Goal: Information Seeking & Learning: Check status

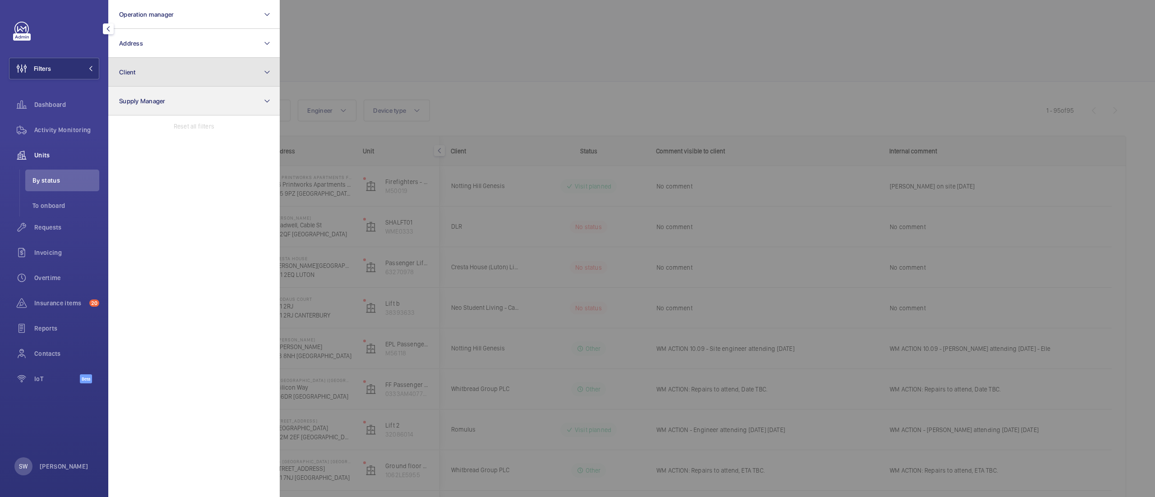
click at [215, 69] on button "Client" at bounding box center [193, 72] width 171 height 29
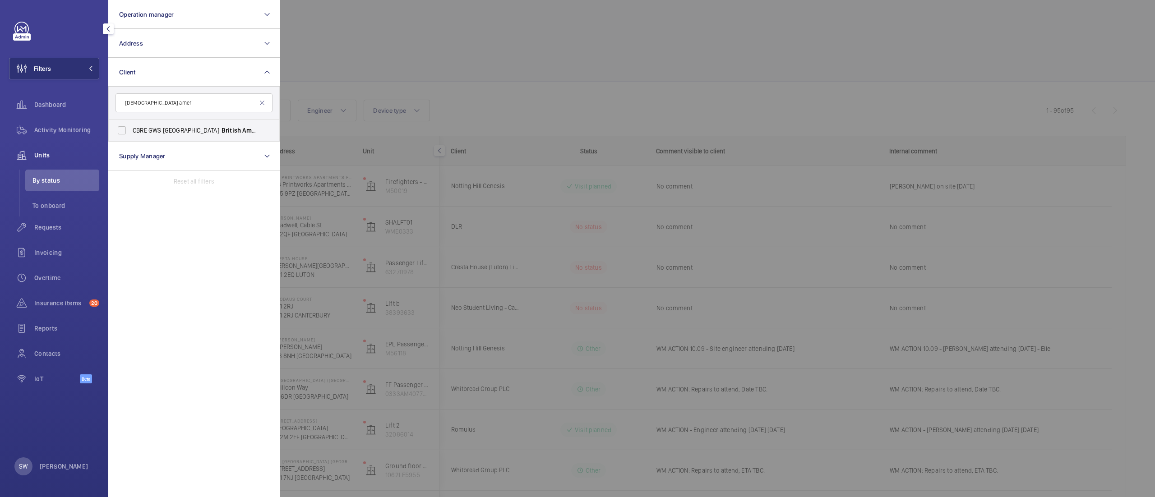
type input "[DEMOGRAPHIC_DATA] ameri"
click at [153, 132] on span "CBRE GWS [GEOGRAPHIC_DATA]- [GEOGRAPHIC_DATA] can Tobacco [GEOGRAPHIC_DATA]" at bounding box center [195, 130] width 124 height 9
click at [131, 132] on input "CBRE GWS [GEOGRAPHIC_DATA]- [GEOGRAPHIC_DATA] can Tobacco [GEOGRAPHIC_DATA]" at bounding box center [122, 130] width 18 height 18
checkbox input "true"
click at [641, 90] on div at bounding box center [857, 248] width 1155 height 497
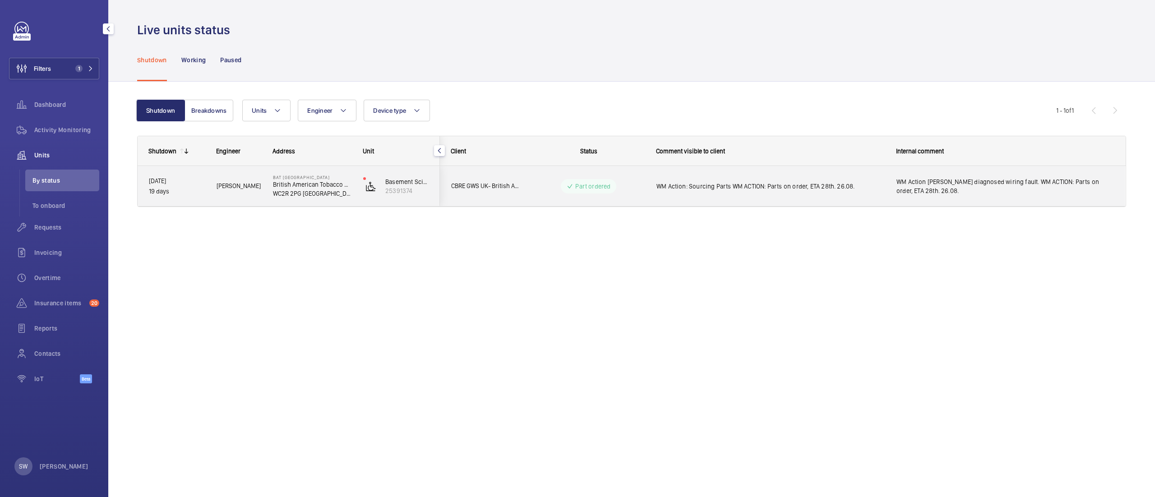
click at [993, 191] on span "WM Action [PERSON_NAME] diagnosed wiring fault. WM ACTION: Parts on order, ETA …" at bounding box center [1004, 186] width 217 height 18
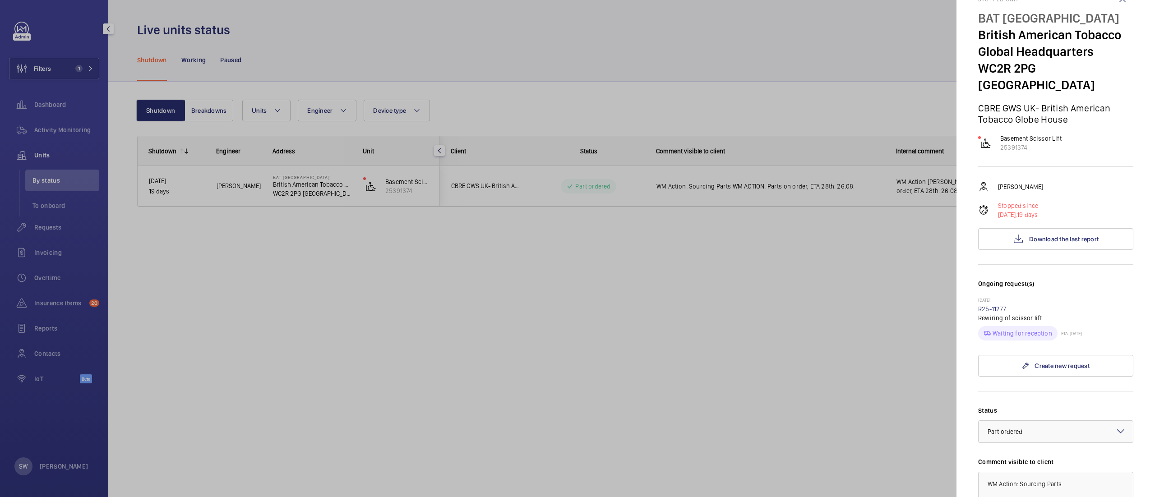
scroll to position [27, 0]
click at [1038, 235] on span "Download the last report" at bounding box center [1063, 237] width 69 height 7
click at [992, 306] on link "R25-11277" at bounding box center [992, 307] width 28 height 7
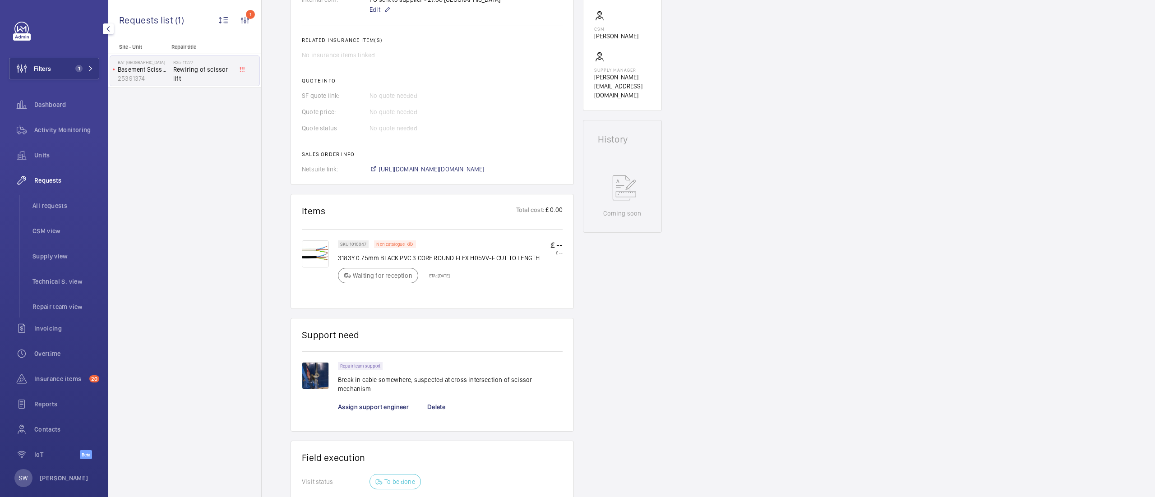
scroll to position [313, 0]
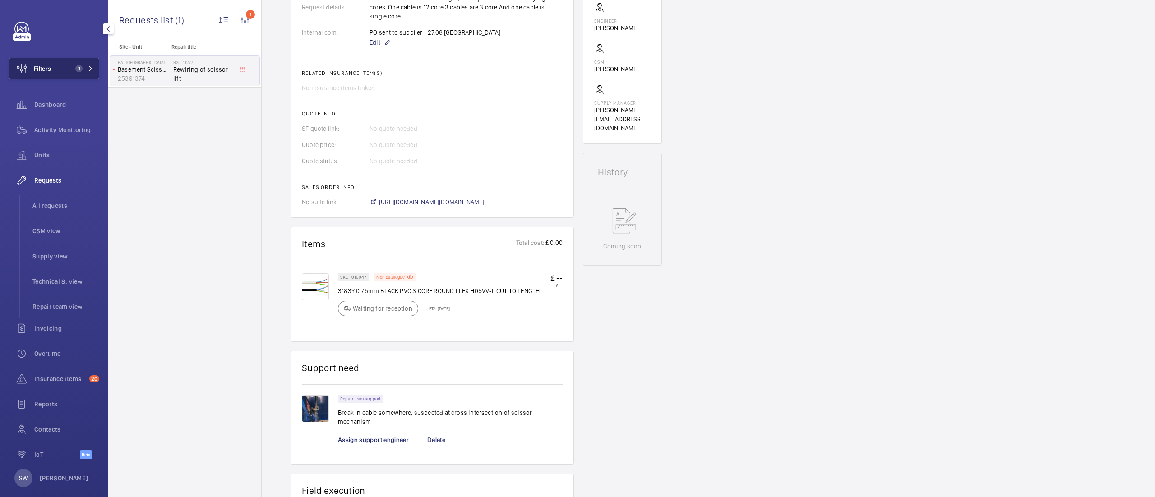
click at [88, 69] on mat-icon at bounding box center [90, 68] width 5 height 5
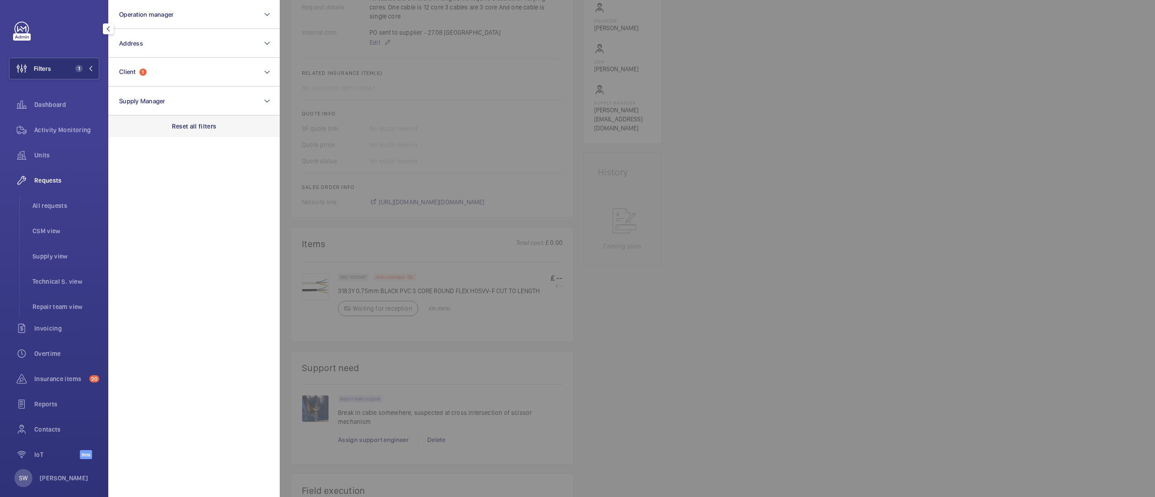
click at [203, 126] on p "Reset all filters" at bounding box center [194, 126] width 45 height 9
click at [203, 76] on button "Client" at bounding box center [193, 72] width 171 height 29
type input "knights"
click at [180, 133] on span "CBRE - KNIGHTS BRIDGE ESTATE" at bounding box center [195, 130] width 124 height 9
click at [131, 133] on input "CBRE - KNIGHTS BRIDGE ESTATE" at bounding box center [122, 130] width 18 height 18
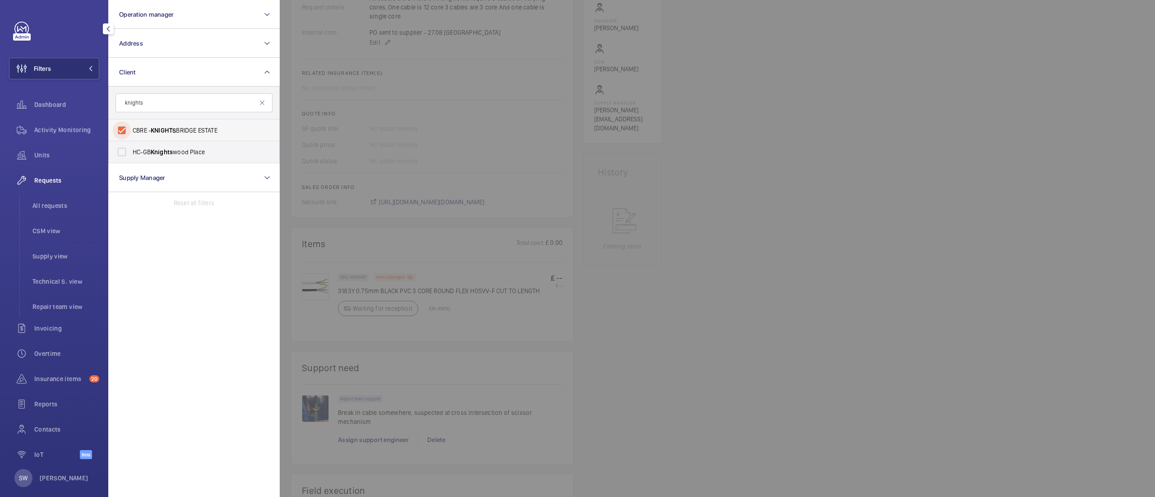
checkbox input "true"
click at [822, 185] on div at bounding box center [857, 248] width 1155 height 497
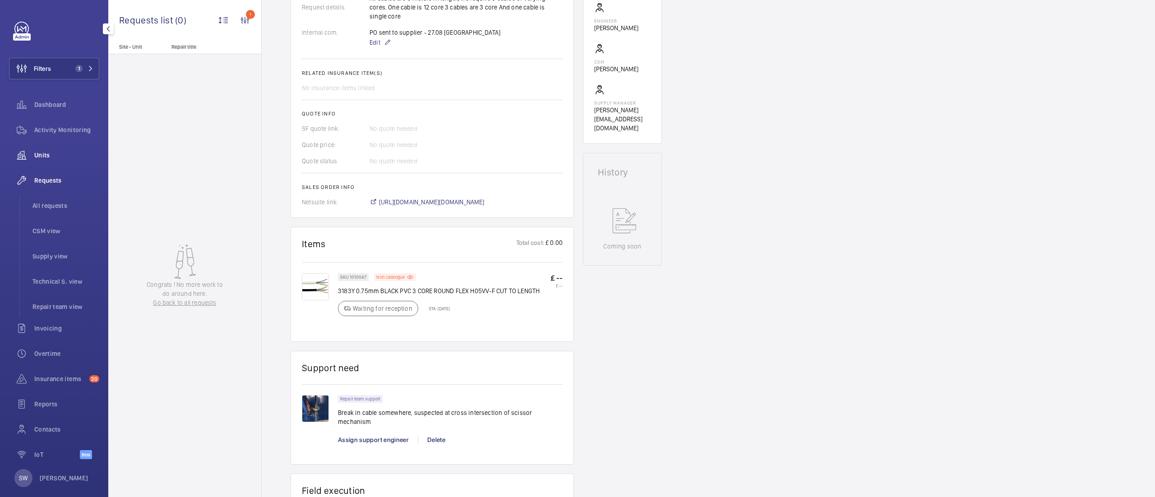
click at [67, 157] on span "Units" at bounding box center [66, 155] width 65 height 9
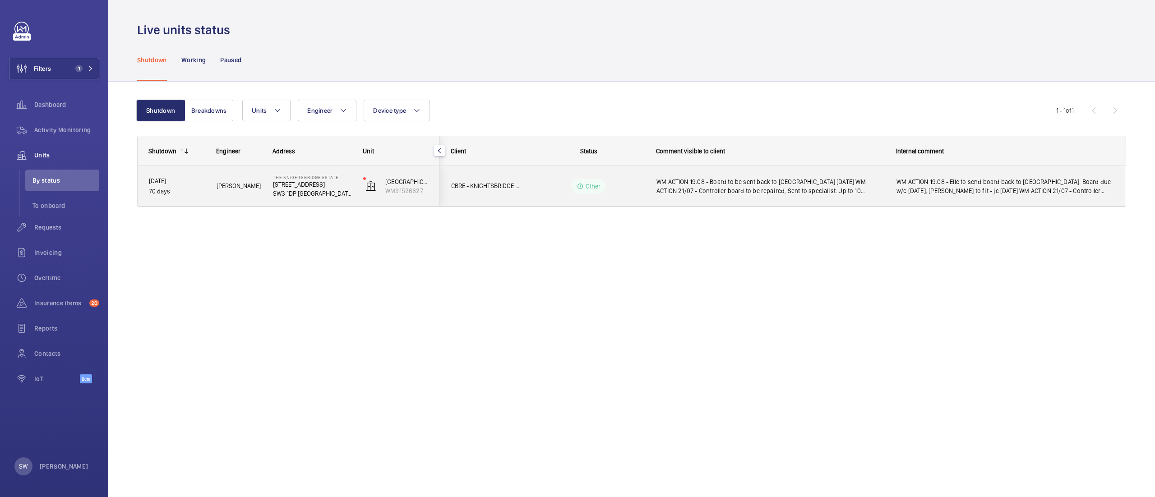
click at [900, 191] on span "WM ACTION 19.08 - Elle to send board back to [GEOGRAPHIC_DATA]. Board due w/c […" at bounding box center [1004, 186] width 217 height 18
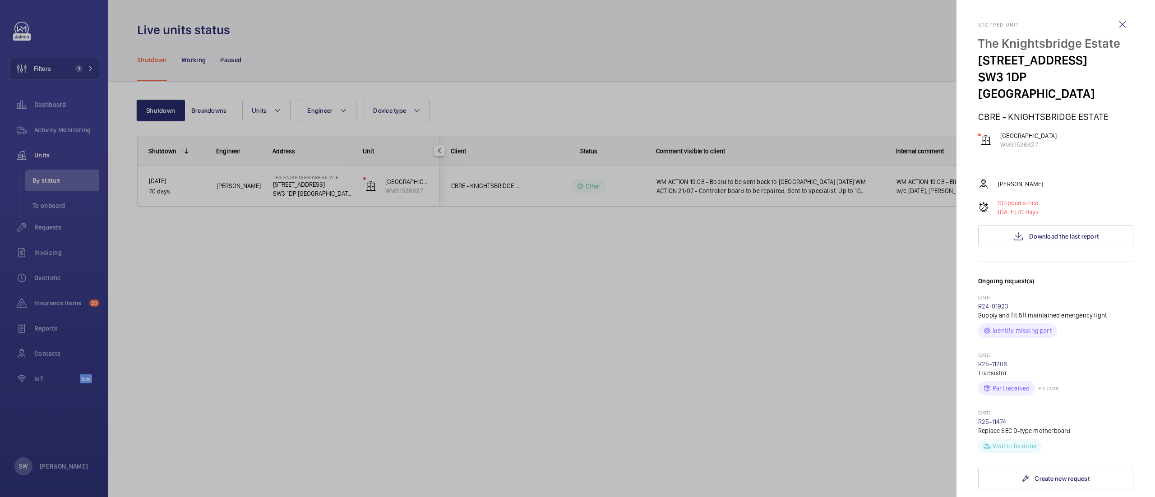
click at [322, 330] on div at bounding box center [577, 248] width 1155 height 497
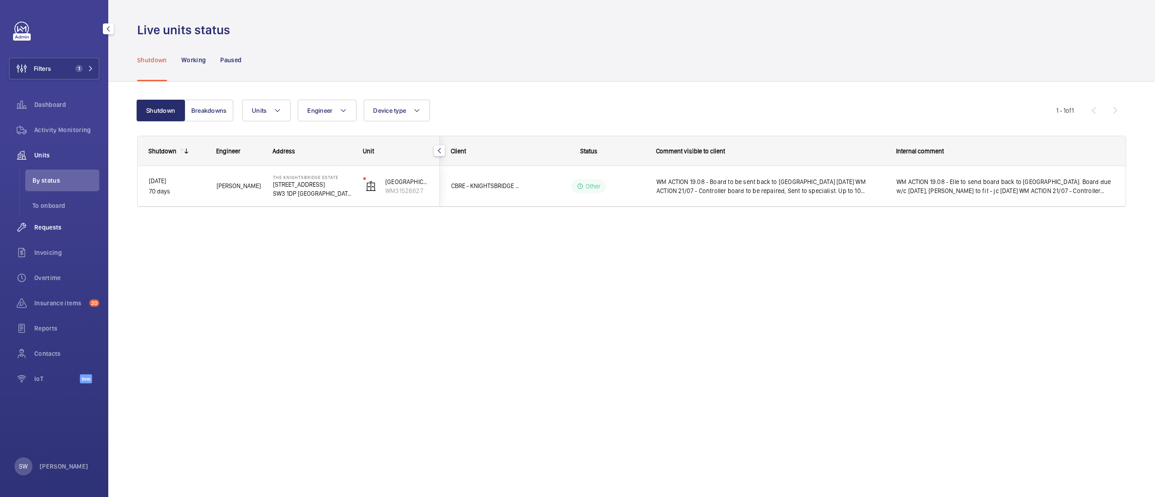
click at [52, 232] on div "Requests" at bounding box center [54, 228] width 90 height 22
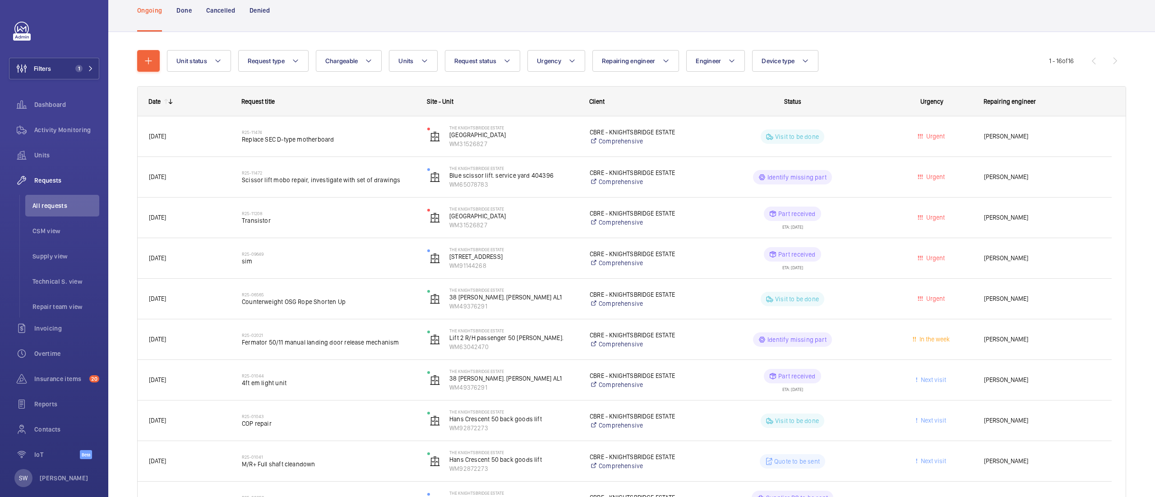
scroll to position [59, 0]
click at [76, 125] on span "Activity Monitoring" at bounding box center [66, 129] width 65 height 9
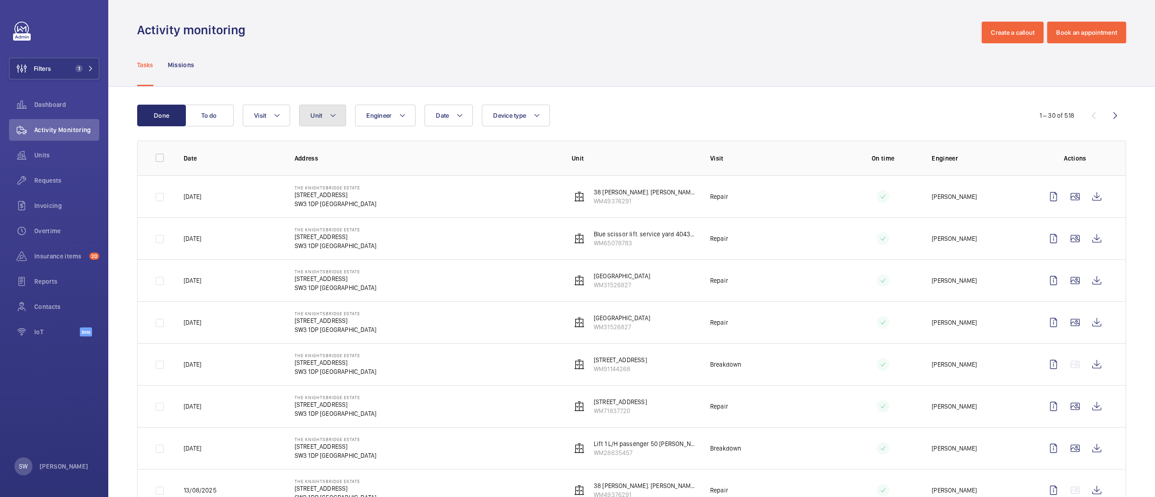
click at [321, 106] on button "Unit" at bounding box center [322, 116] width 47 height 22
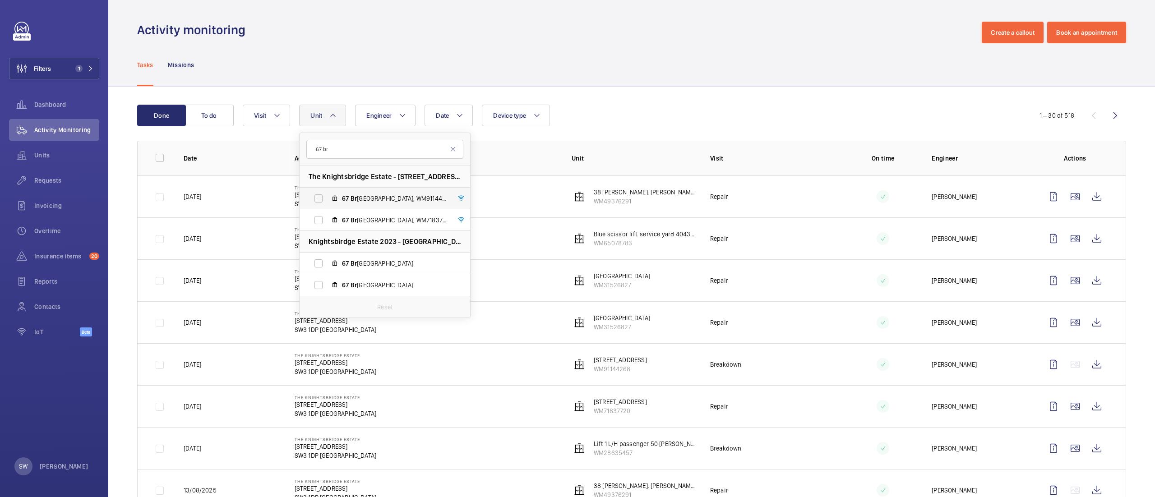
type input "67 br"
click at [367, 198] on span "[STREET_ADDRESS][GEOGRAPHIC_DATA]" at bounding box center [394, 198] width 105 height 9
click at [328, 198] on input "[STREET_ADDRESS][GEOGRAPHIC_DATA]" at bounding box center [318, 198] width 18 height 18
checkbox input "true"
click at [670, 80] on div "Tasks Missions" at bounding box center [631, 64] width 989 height 43
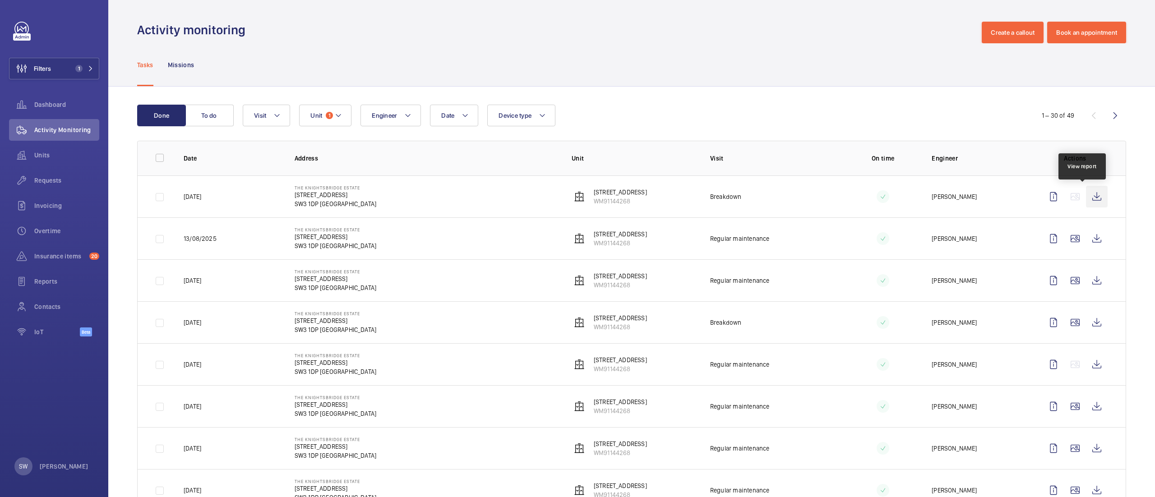
click at [1086, 196] on wm-front-icon-button at bounding box center [1097, 197] width 22 height 22
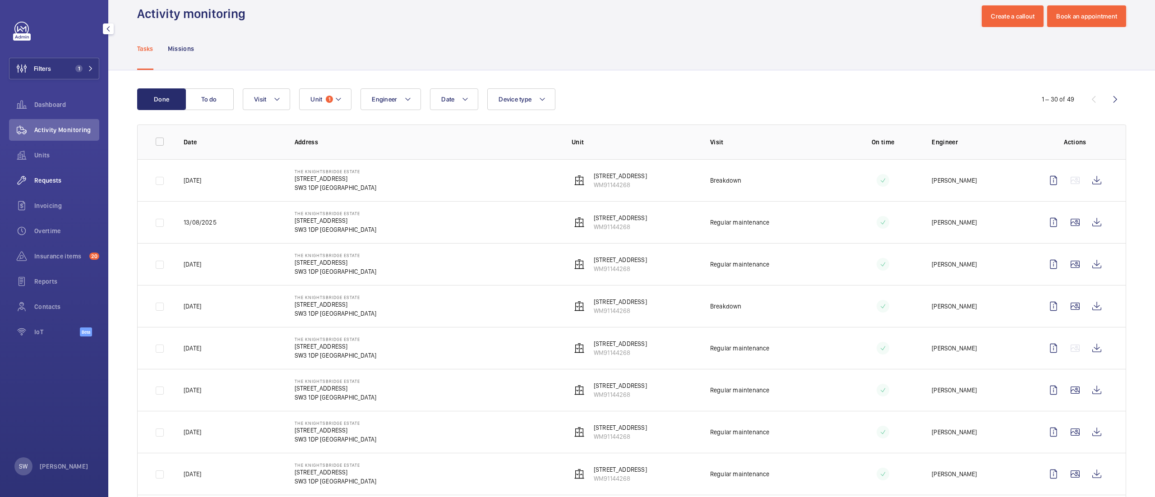
click at [51, 189] on div "Requests" at bounding box center [54, 181] width 90 height 22
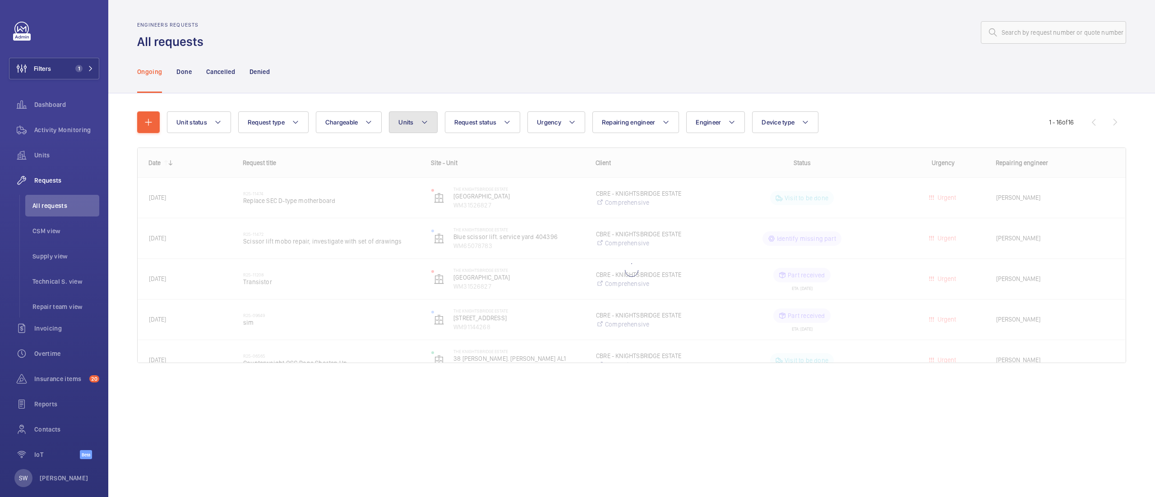
click at [421, 122] on button "Units" at bounding box center [413, 122] width 48 height 22
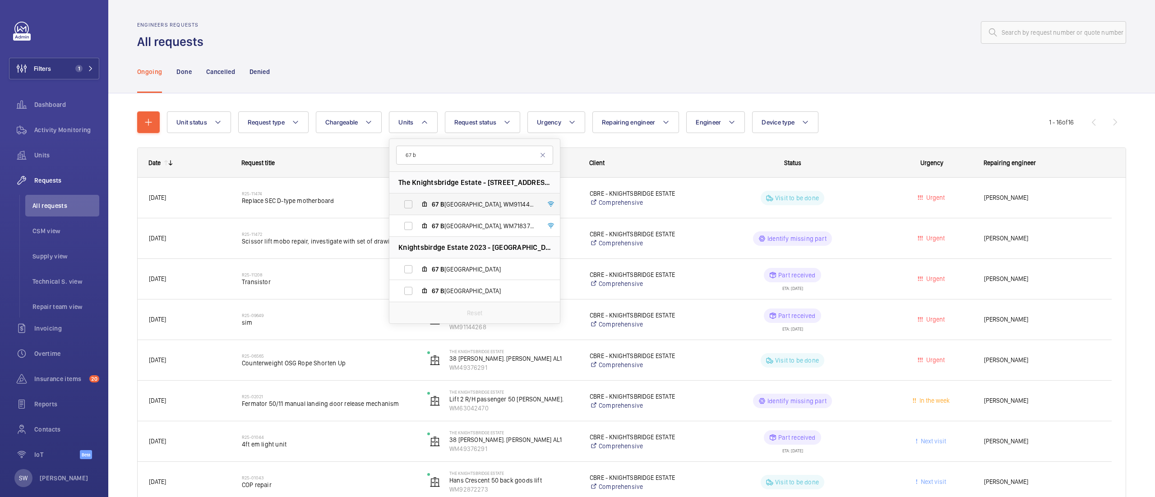
type input "67 b"
click at [465, 200] on span "[STREET_ADDRESS][GEOGRAPHIC_DATA]" at bounding box center [484, 204] width 105 height 9
click at [417, 200] on input "[STREET_ADDRESS][GEOGRAPHIC_DATA]" at bounding box center [408, 204] width 18 height 18
checkbox input "true"
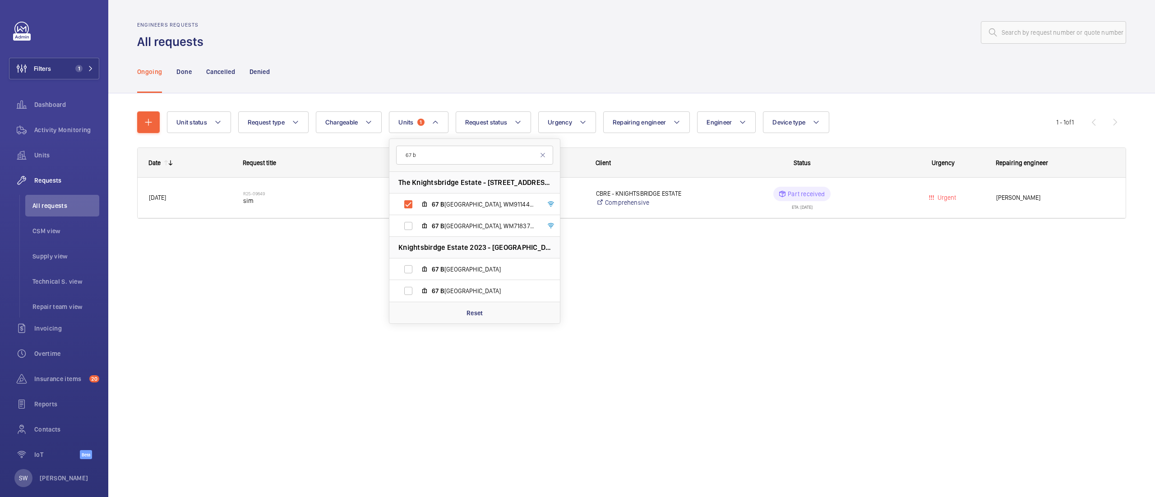
click at [404, 47] on div "Engineers requests All requests" at bounding box center [631, 36] width 989 height 28
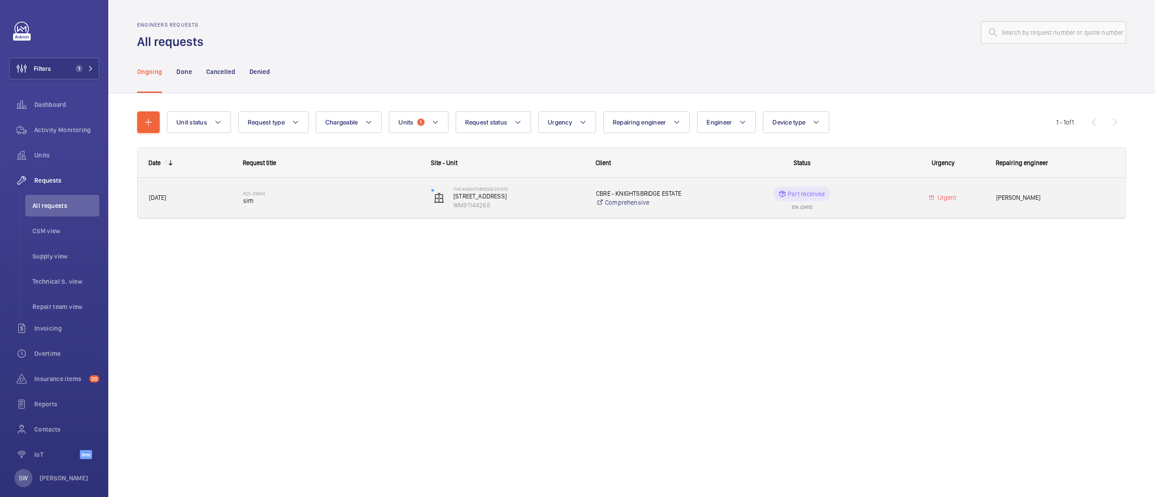
click at [309, 209] on div "R25-09649 sim" at bounding box center [331, 198] width 176 height 26
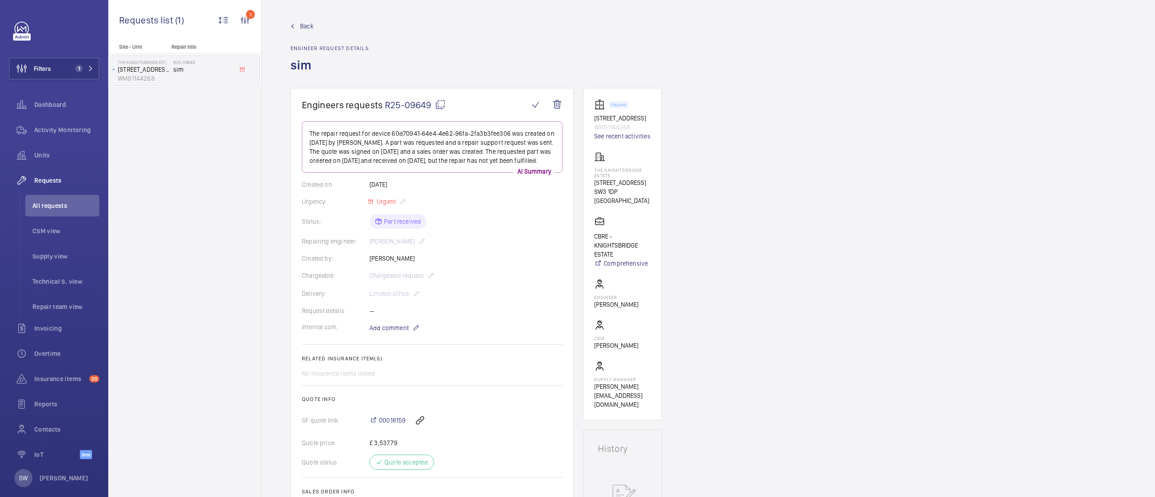
click at [390, 425] on div "00018159" at bounding box center [465, 421] width 193 height 22
click at [390, 425] on span "00018159" at bounding box center [392, 420] width 27 height 9
drag, startPoint x: 383, startPoint y: 52, endPoint x: 255, endPoint y: 52, distance: 127.7
click at [255, 52] on div "Requests list (1) 2 Unit status Request type Chargeable Units 1 Request status …" at bounding box center [631, 248] width 1047 height 497
click at [68, 72] on button "Filters 1" at bounding box center [54, 69] width 90 height 22
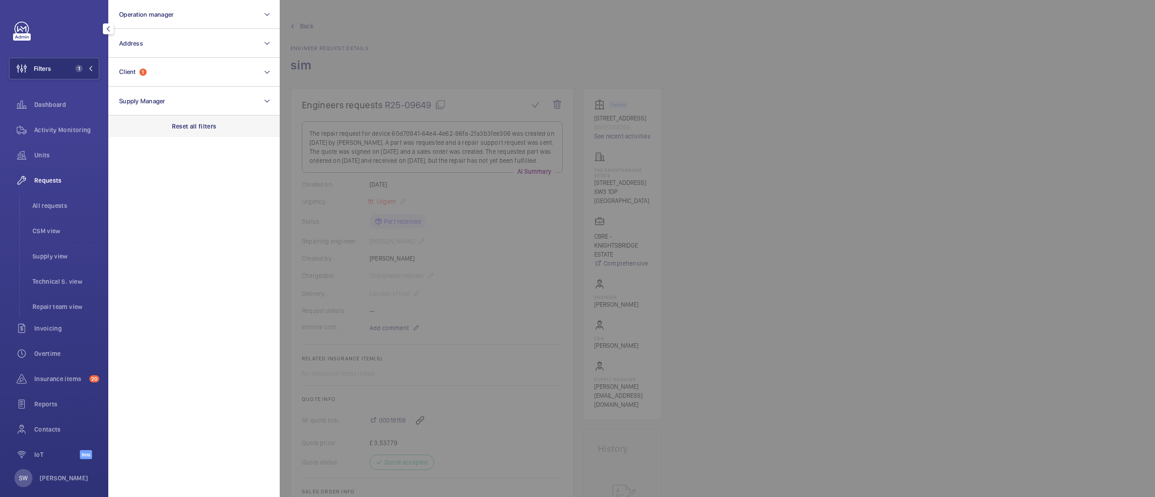
click at [194, 119] on div "Reset all filters" at bounding box center [193, 126] width 171 height 22
click at [174, 66] on button "Client" at bounding box center [193, 72] width 171 height 29
type input "[US_STATE][GEOGRAPHIC_DATA]"
click at [154, 126] on span "Mastcraft Ltd- The [US_STATE][GEOGRAPHIC_DATA]" at bounding box center [195, 130] width 124 height 9
click at [131, 126] on input "Mastcraft Ltd- The [US_STATE][GEOGRAPHIC_DATA]" at bounding box center [122, 130] width 18 height 18
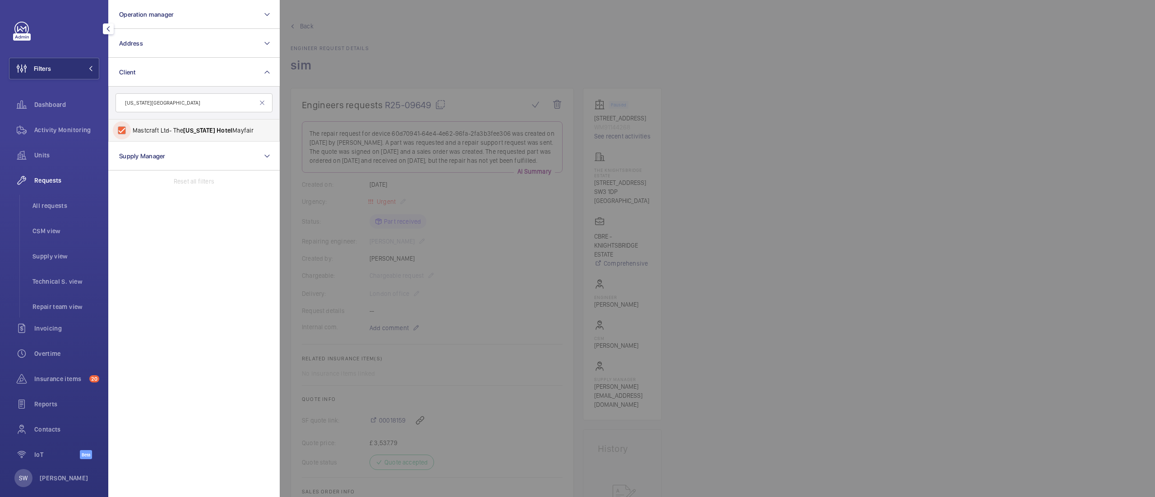
checkbox input "true"
click at [681, 84] on div at bounding box center [857, 248] width 1155 height 497
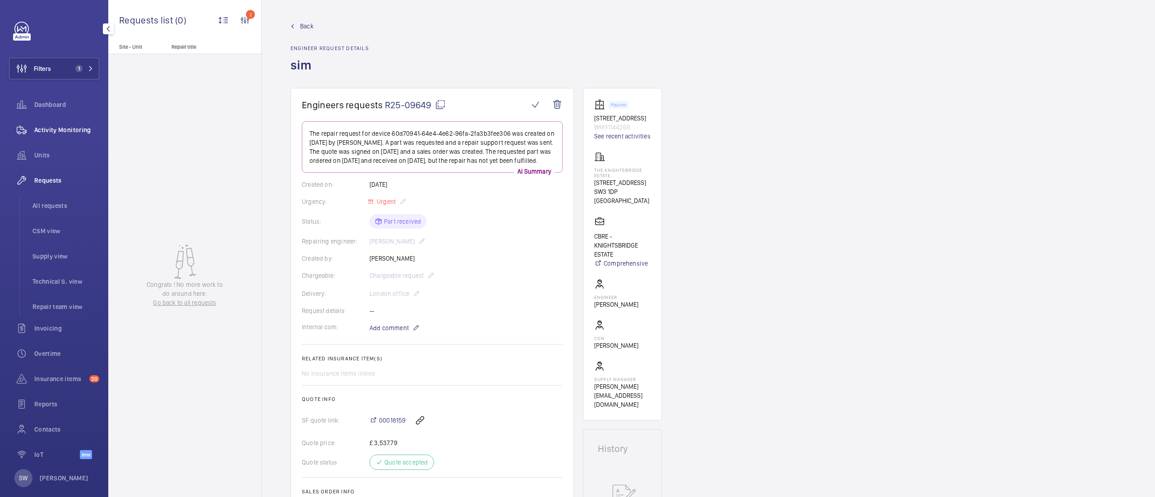
click at [54, 133] on span "Activity Monitoring" at bounding box center [66, 129] width 65 height 9
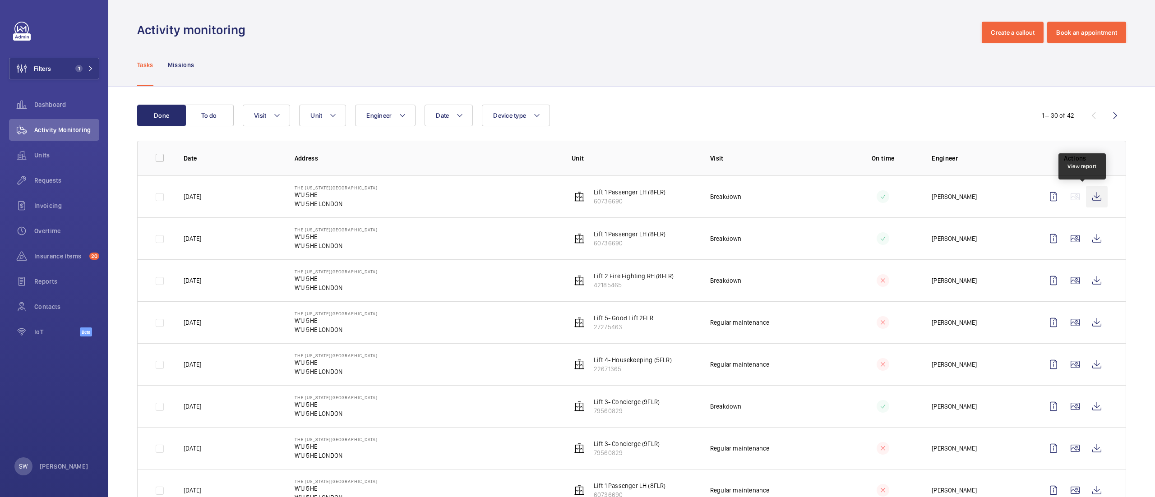
click at [1086, 196] on wm-front-icon-button at bounding box center [1097, 197] width 22 height 22
click at [1086, 240] on wm-front-icon-button at bounding box center [1097, 239] width 22 height 22
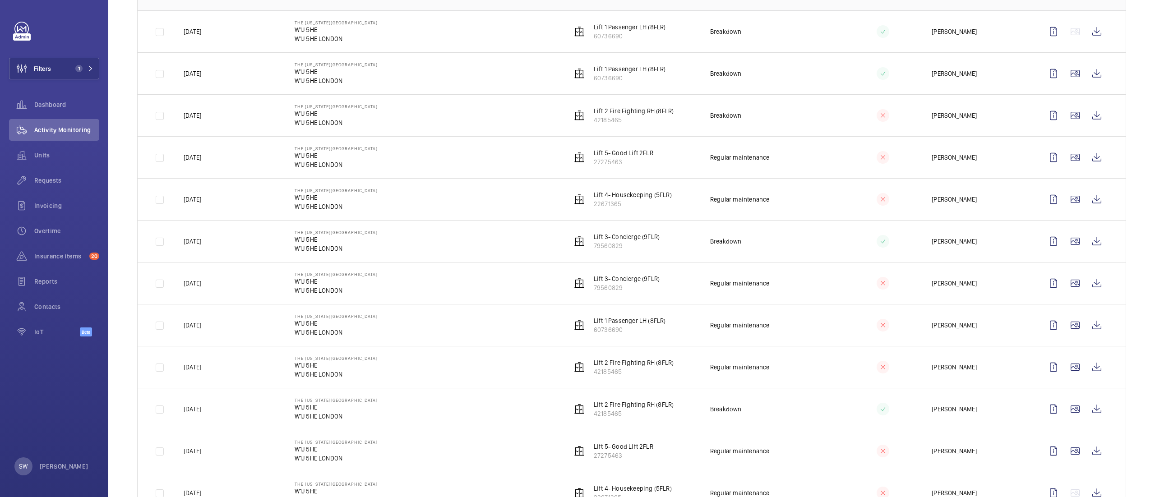
scroll to position [167, 0]
click at [1086, 323] on wm-front-icon-button at bounding box center [1097, 324] width 22 height 22
click at [1087, 284] on wm-front-icon-button at bounding box center [1097, 282] width 22 height 22
click at [1089, 197] on wm-front-icon-button at bounding box center [1097, 198] width 22 height 22
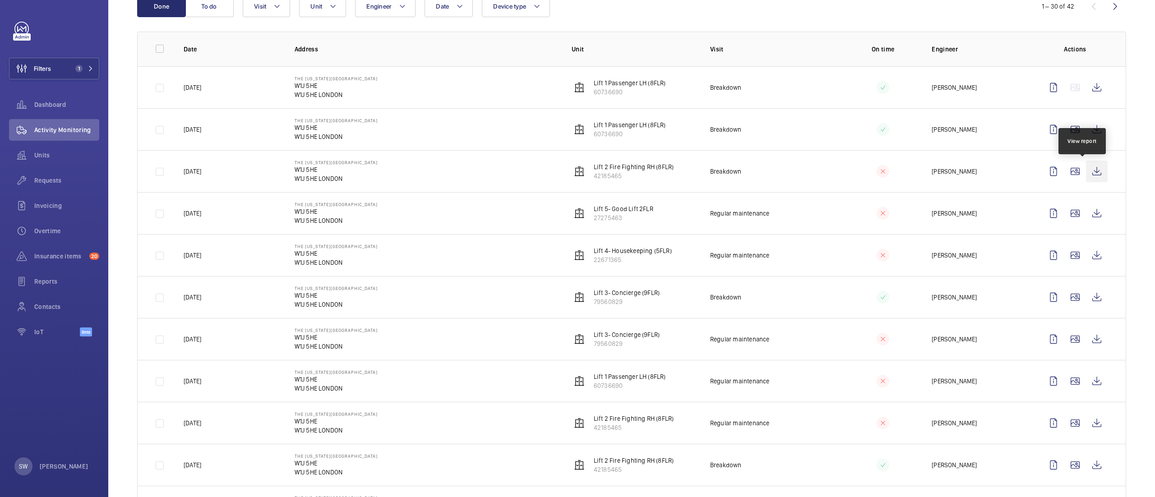
click at [1086, 168] on wm-front-icon-button at bounding box center [1097, 172] width 22 height 22
click at [220, 14] on button "To do" at bounding box center [209, 6] width 49 height 22
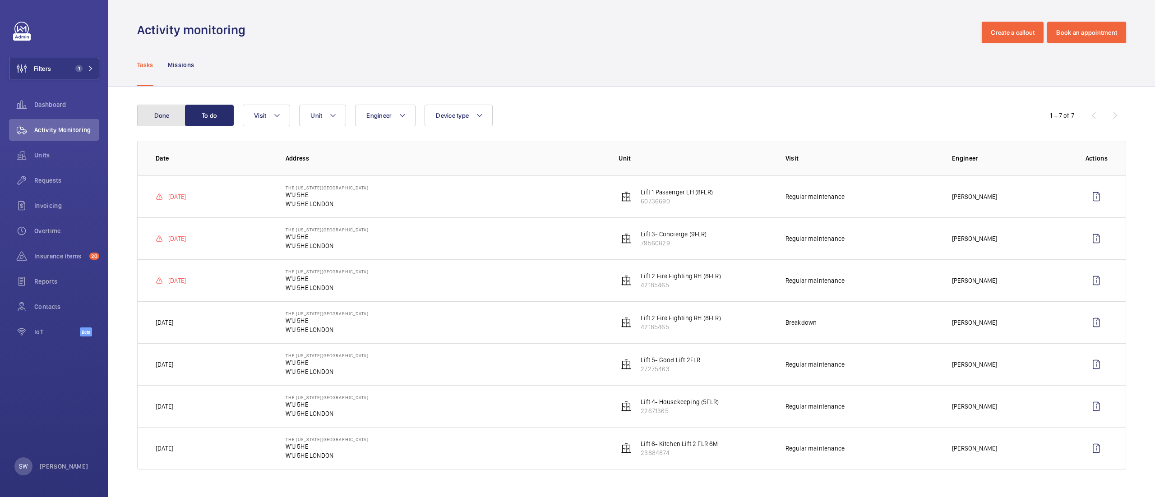
click at [165, 120] on button "Done" at bounding box center [161, 116] width 49 height 22
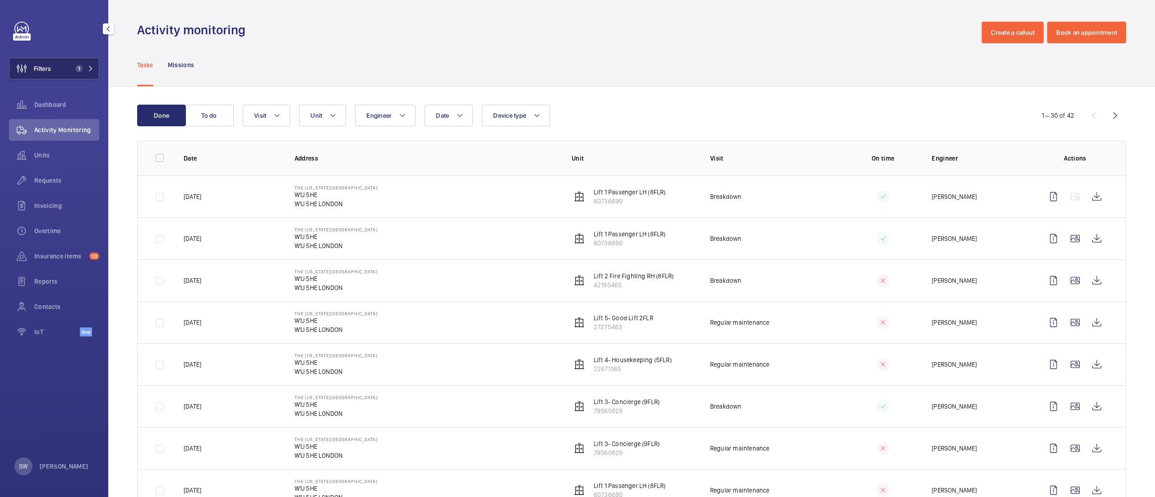
click at [58, 70] on button "Filters 1" at bounding box center [54, 69] width 90 height 22
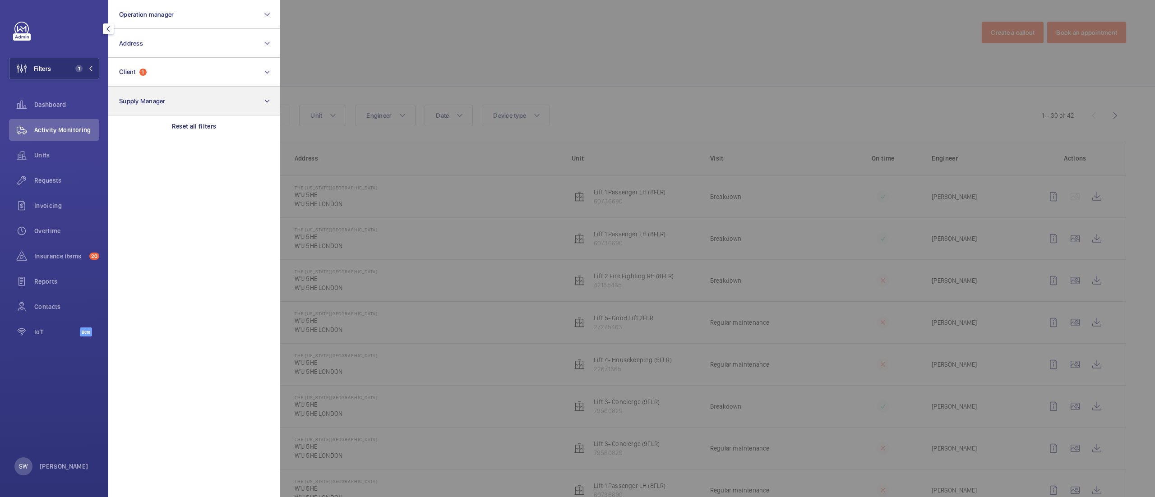
drag, startPoint x: 206, startPoint y: 131, endPoint x: 190, endPoint y: 99, distance: 35.3
click at [206, 129] on div "Reset all filters" at bounding box center [193, 126] width 171 height 22
click at [180, 78] on button "Client" at bounding box center [193, 72] width 171 height 29
type input "bentley"
click at [177, 130] on span "Mastcraft Ltd- [GEOGRAPHIC_DATA]" at bounding box center [195, 130] width 124 height 9
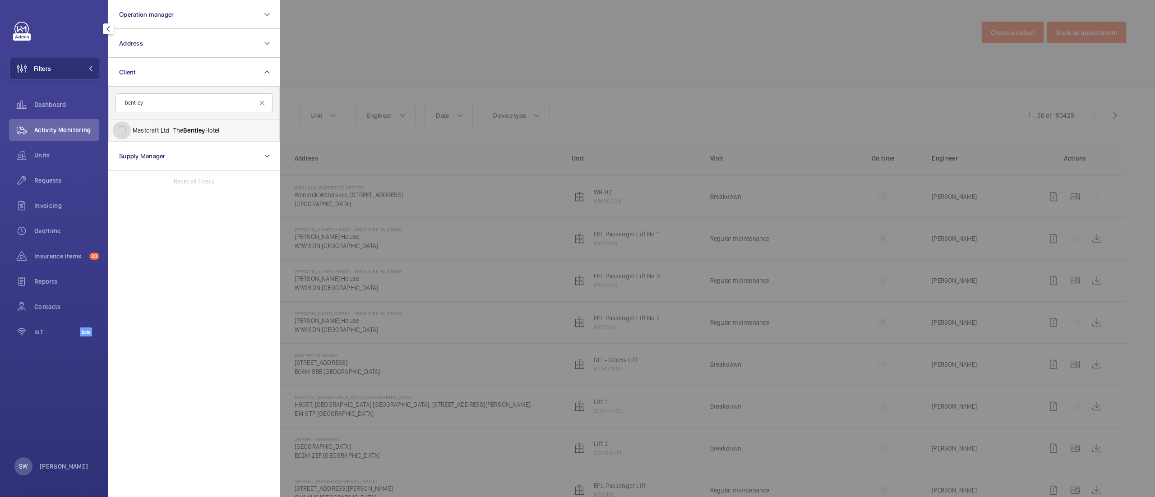
click at [131, 130] on input "Mastcraft Ltd- [GEOGRAPHIC_DATA]" at bounding box center [122, 130] width 18 height 18
checkbox input "true"
click at [589, 104] on div at bounding box center [857, 248] width 1155 height 497
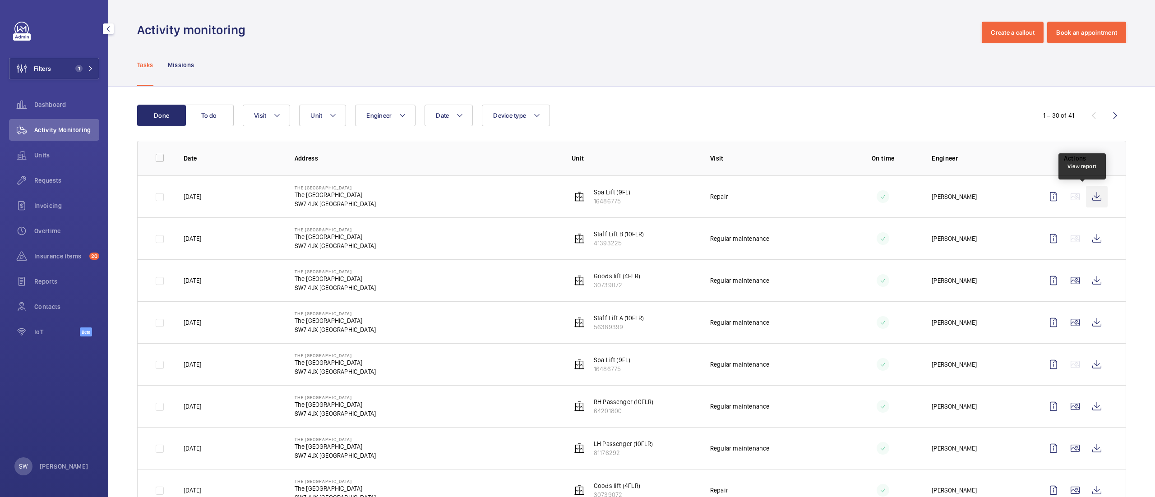
click at [1086, 193] on wm-front-icon-button at bounding box center [1097, 197] width 22 height 22
click at [82, 157] on span "Units" at bounding box center [66, 155] width 65 height 9
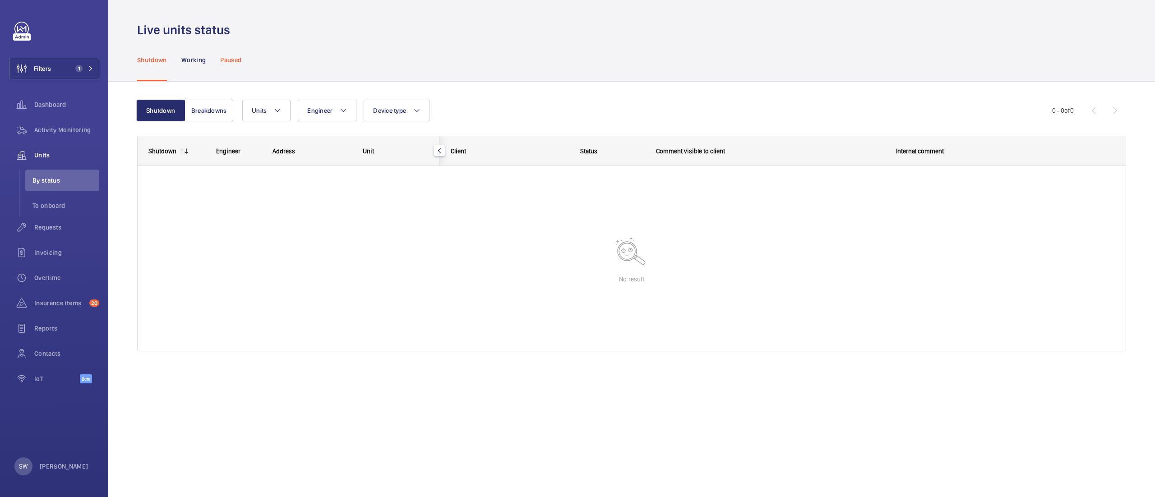
click at [237, 61] on p "Paused" at bounding box center [230, 59] width 21 height 9
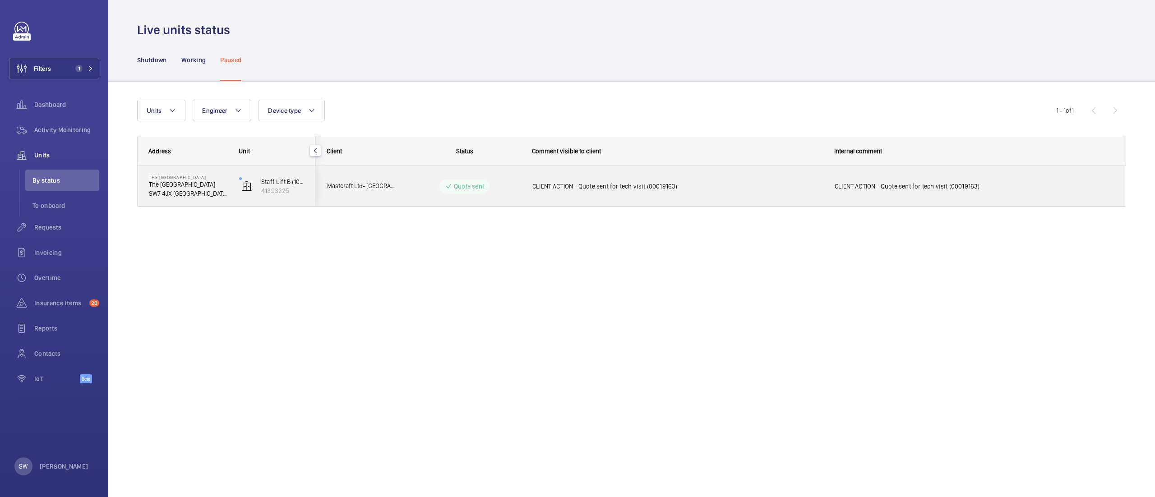
click at [658, 189] on span "CLIENT ACTION - Quote sent for tech visit (00019163)" at bounding box center [677, 186] width 291 height 9
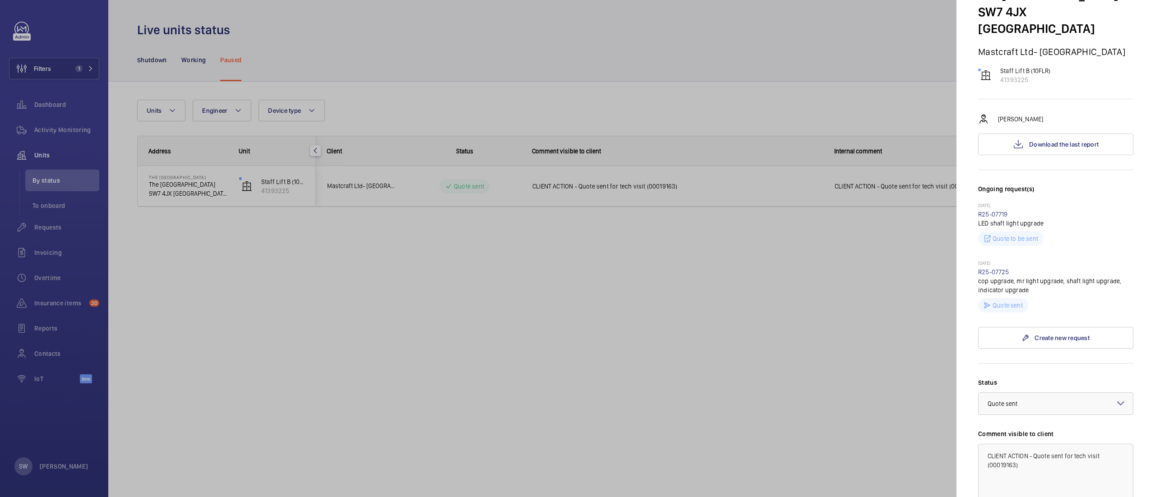
scroll to position [66, 0]
click at [1081, 142] on span "Download the last report" at bounding box center [1063, 143] width 69 height 7
click at [798, 313] on div at bounding box center [577, 248] width 1155 height 497
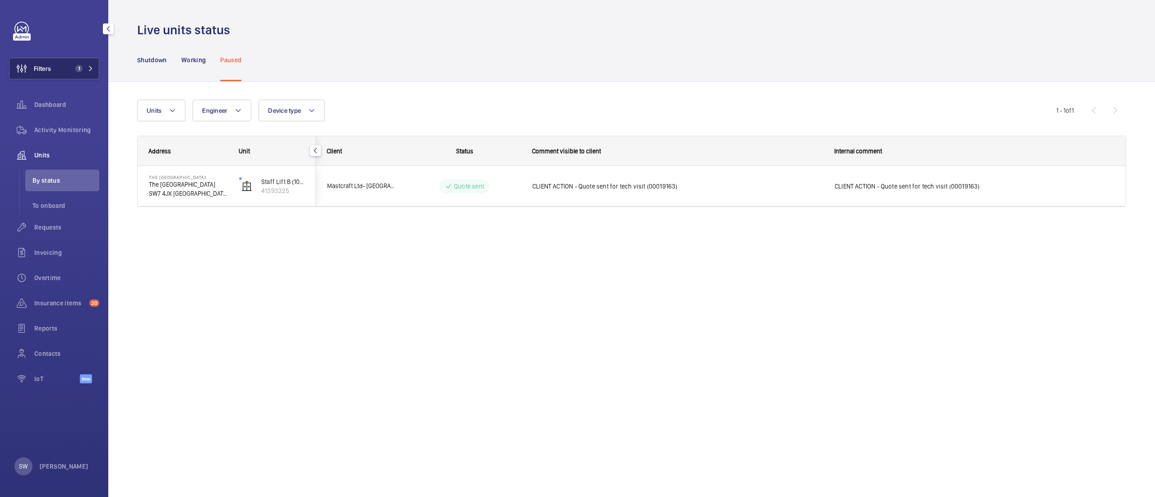
click at [74, 64] on button "Filters 1" at bounding box center [54, 69] width 90 height 22
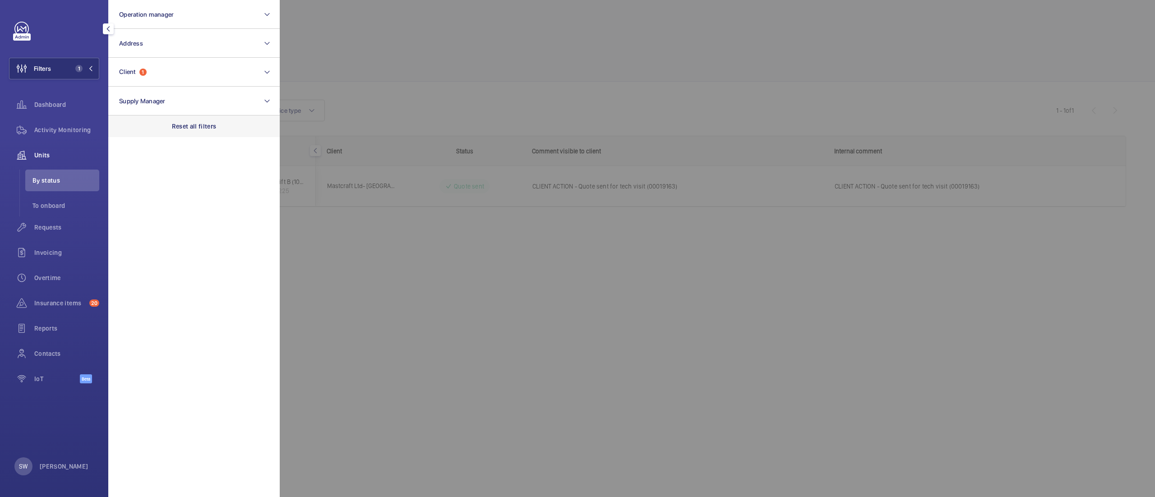
click at [190, 119] on div "Reset all filters" at bounding box center [193, 126] width 171 height 22
click at [171, 72] on button "Client" at bounding box center [193, 72] width 171 height 29
type input "courthouse"
click at [165, 129] on span "Mastcraft Ltd- [GEOGRAPHIC_DATA]" at bounding box center [195, 130] width 124 height 9
click at [131, 129] on input "Mastcraft Ltd- [GEOGRAPHIC_DATA]" at bounding box center [122, 130] width 18 height 18
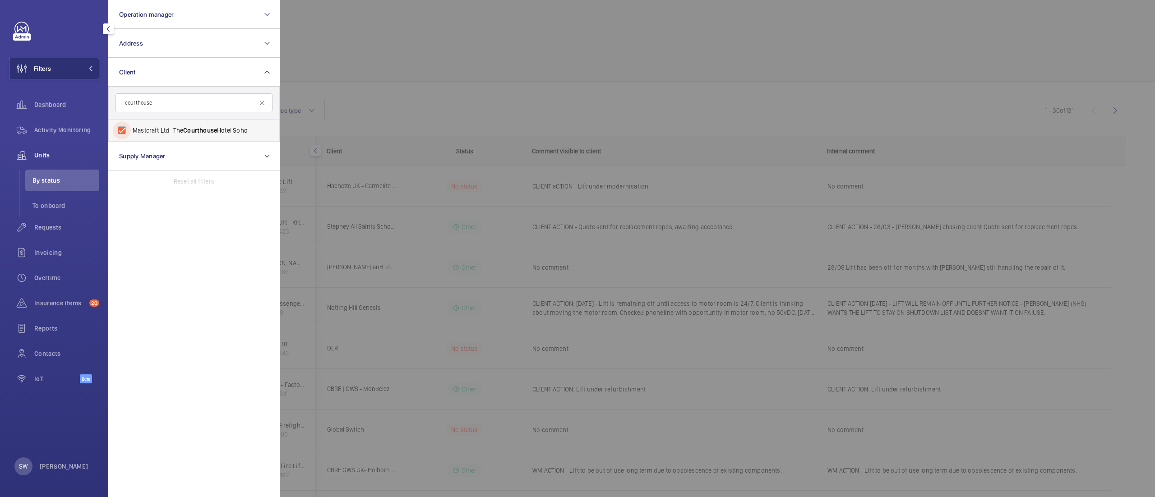
checkbox input "true"
click at [584, 125] on div at bounding box center [857, 248] width 1155 height 497
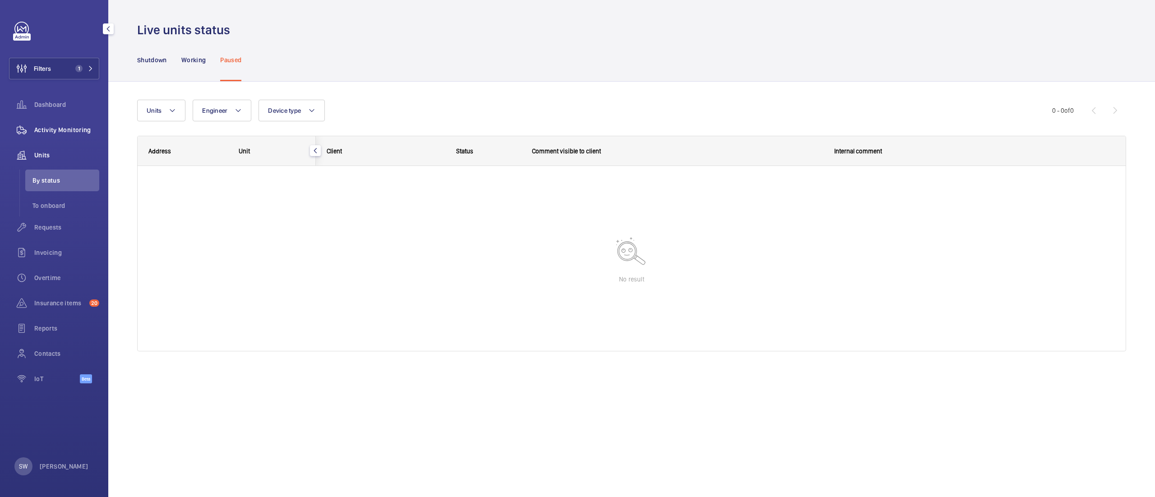
click at [68, 129] on span "Activity Monitoring" at bounding box center [66, 129] width 65 height 9
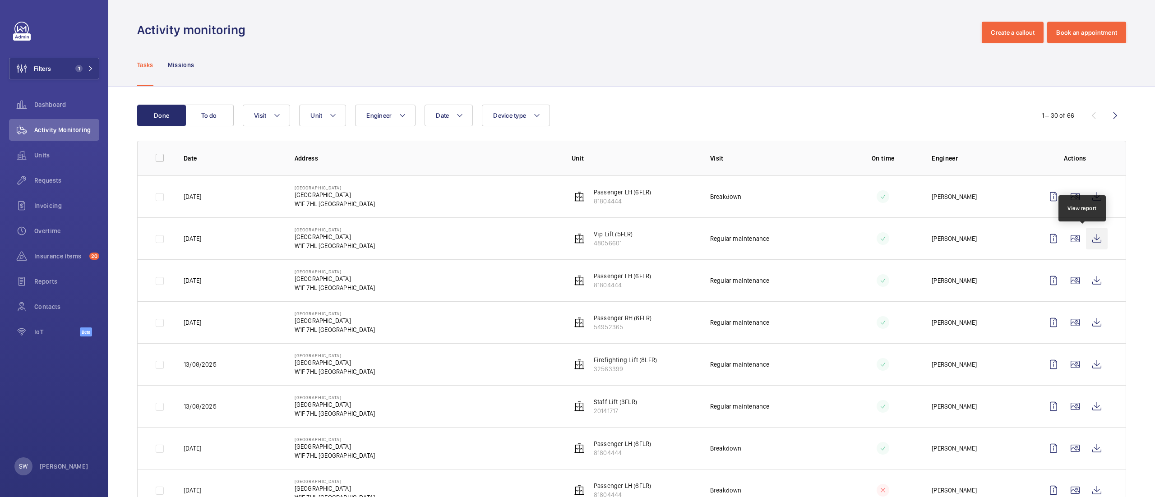
click at [1086, 238] on wm-front-icon-button at bounding box center [1097, 239] width 22 height 22
click at [54, 178] on span "Requests" at bounding box center [66, 180] width 65 height 9
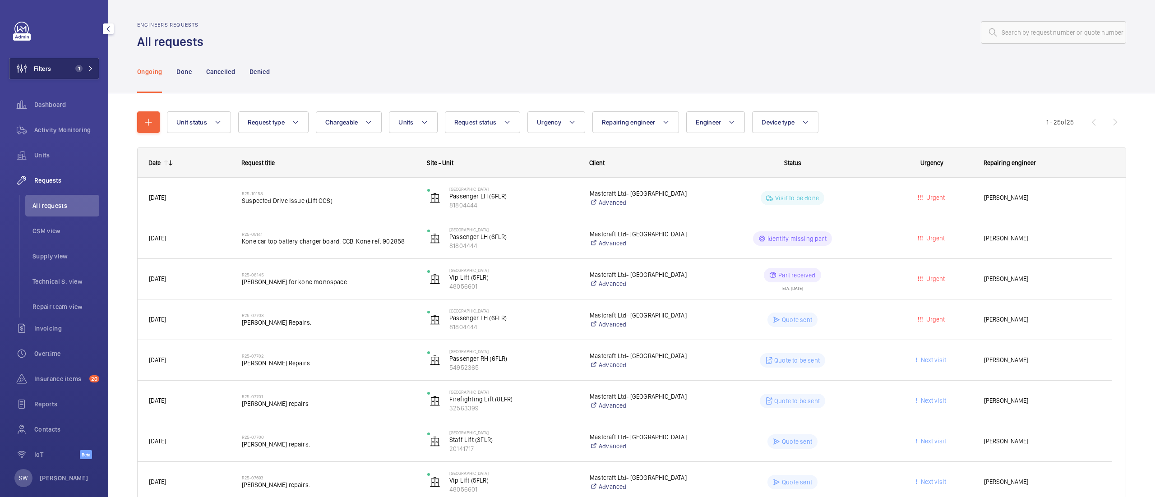
click at [49, 65] on span "Filters" at bounding box center [42, 68] width 17 height 9
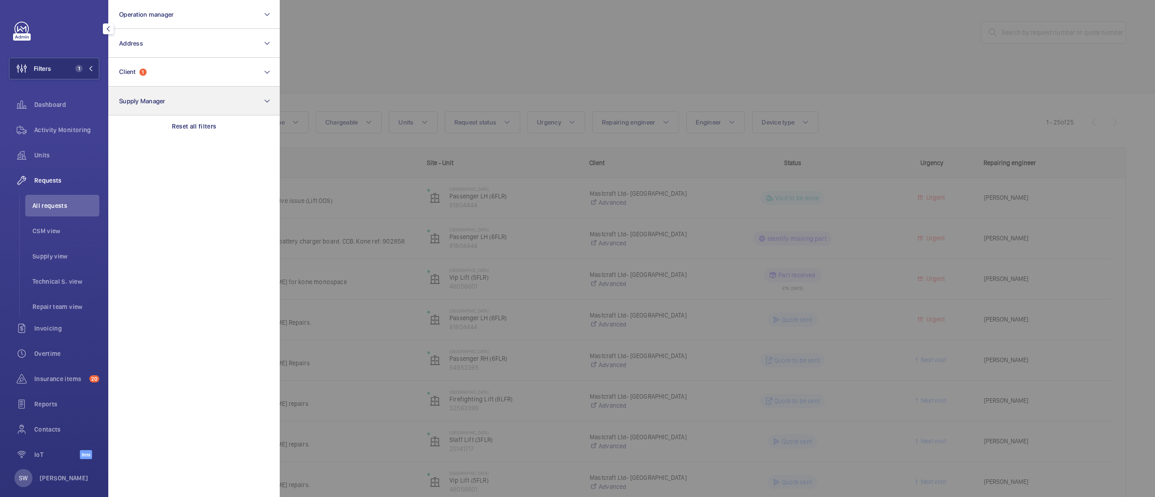
click at [221, 133] on div "Reset all filters" at bounding box center [193, 126] width 171 height 22
click at [190, 74] on button "Client" at bounding box center [193, 72] width 171 height 29
type input "shurgard"
click at [166, 131] on span "Shurgard Storage" at bounding box center [195, 130] width 124 height 9
click at [131, 131] on input "Shurgard Storage" at bounding box center [122, 130] width 18 height 18
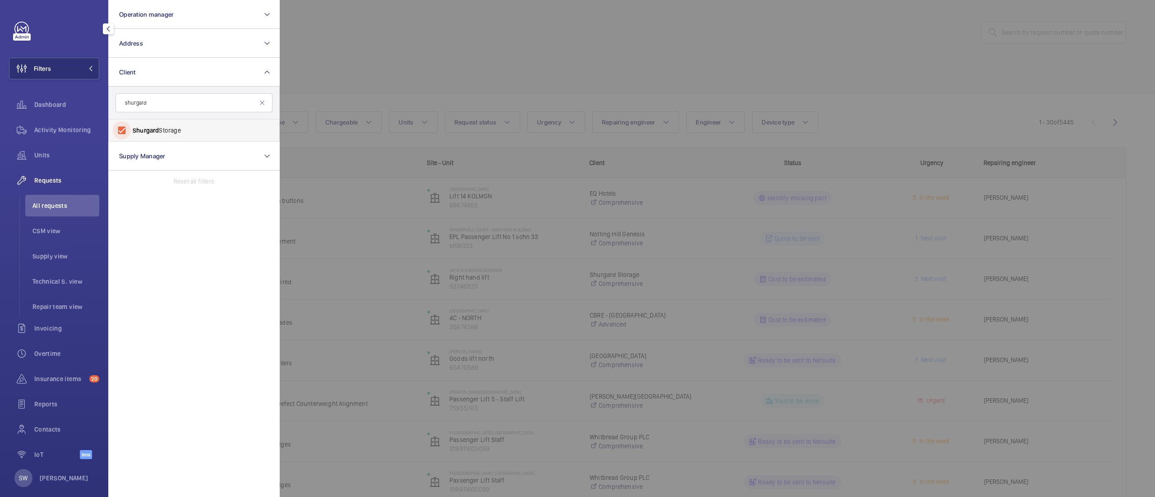
checkbox input "true"
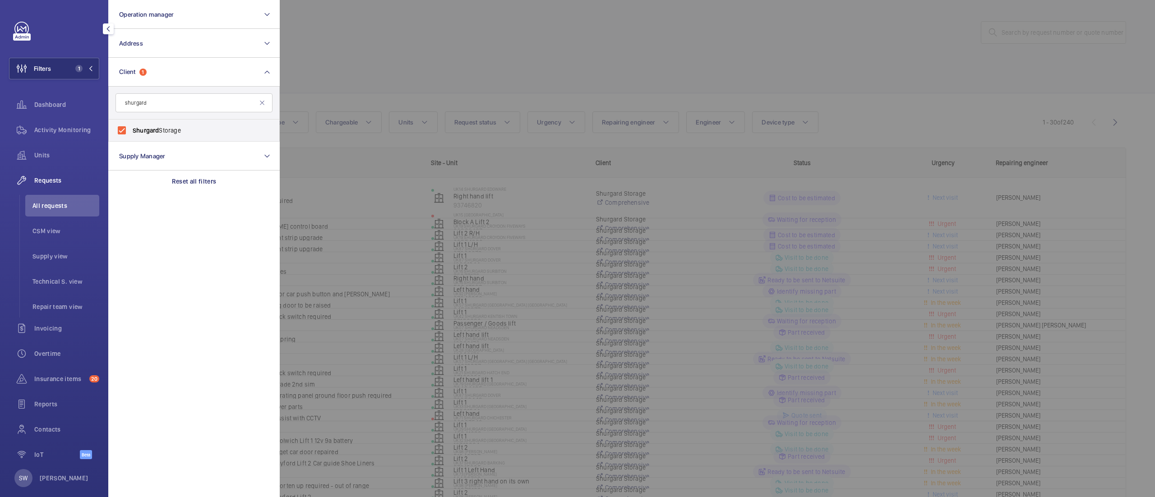
click at [503, 69] on div at bounding box center [857, 248] width 1155 height 497
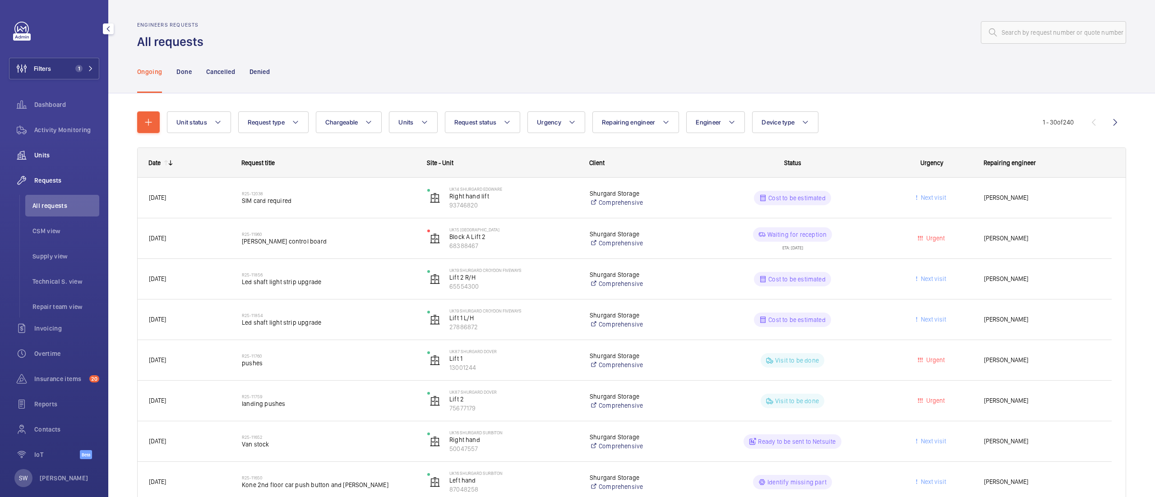
click at [67, 153] on span "Units" at bounding box center [66, 155] width 65 height 9
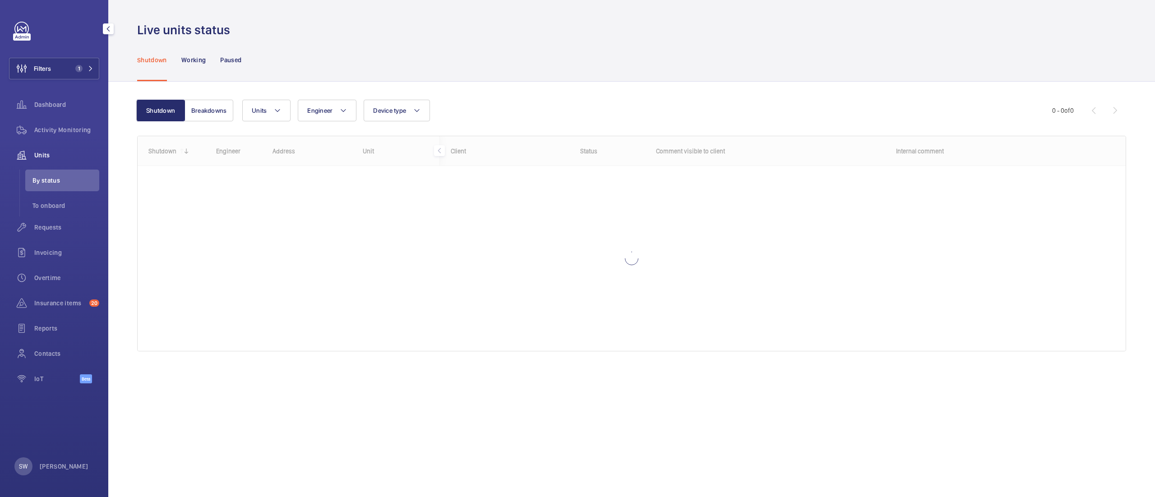
drag, startPoint x: 63, startPoint y: 131, endPoint x: 64, endPoint y: 160, distance: 29.3
click at [65, 131] on span "Activity Monitoring" at bounding box center [66, 129] width 65 height 9
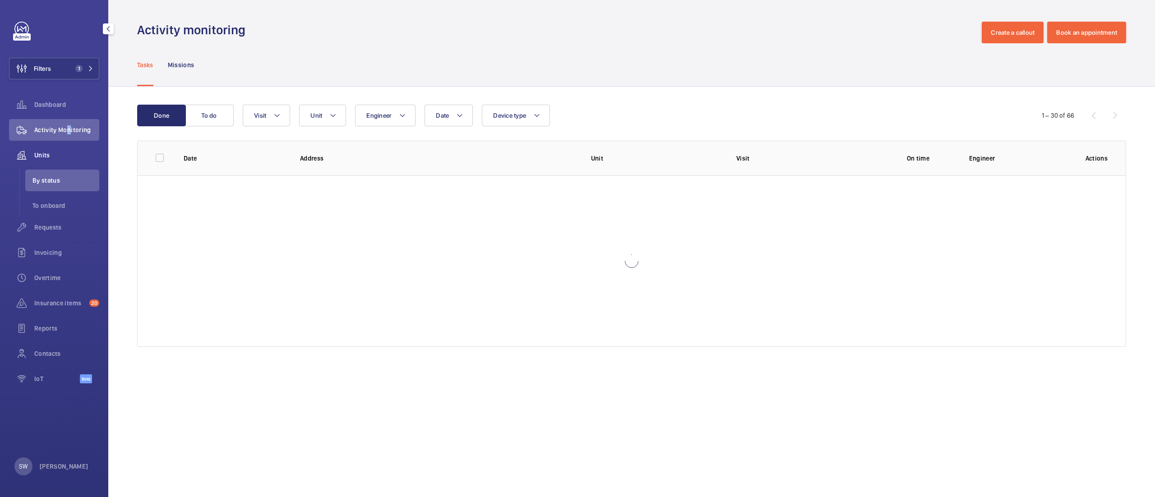
click at [64, 155] on span "Units" at bounding box center [66, 155] width 65 height 9
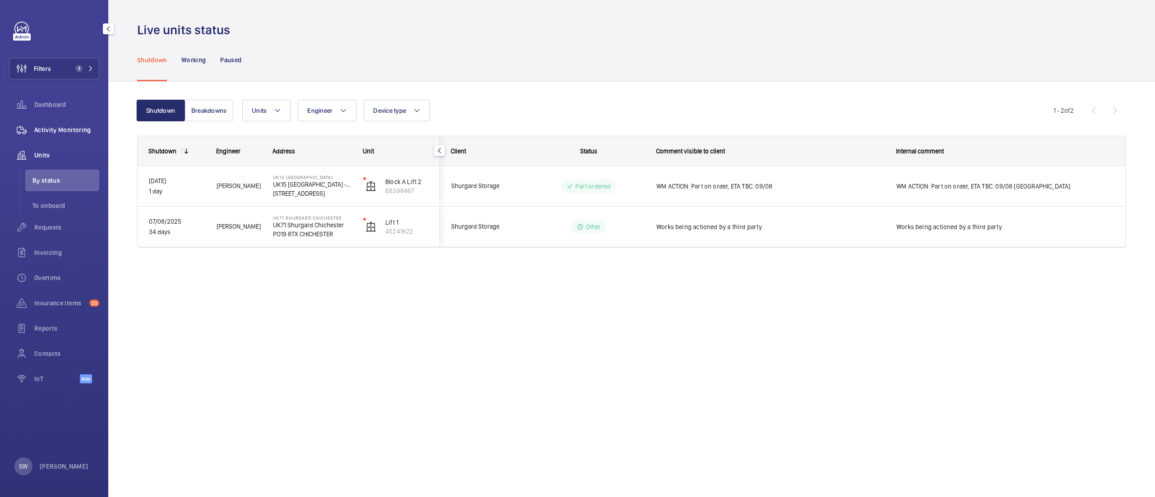
click at [63, 129] on span "Activity Monitoring" at bounding box center [66, 129] width 65 height 9
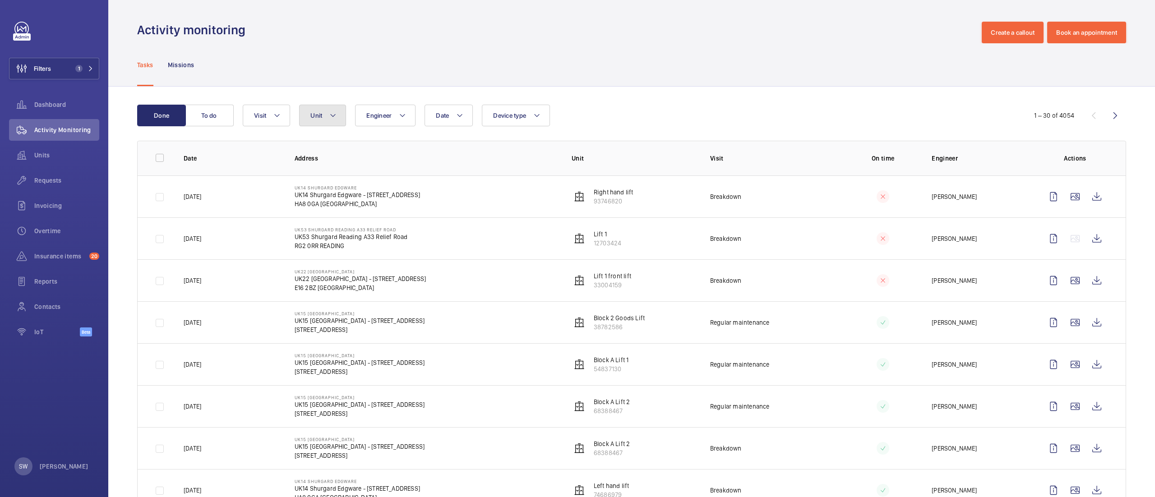
click at [334, 116] on mat-icon at bounding box center [332, 115] width 7 height 11
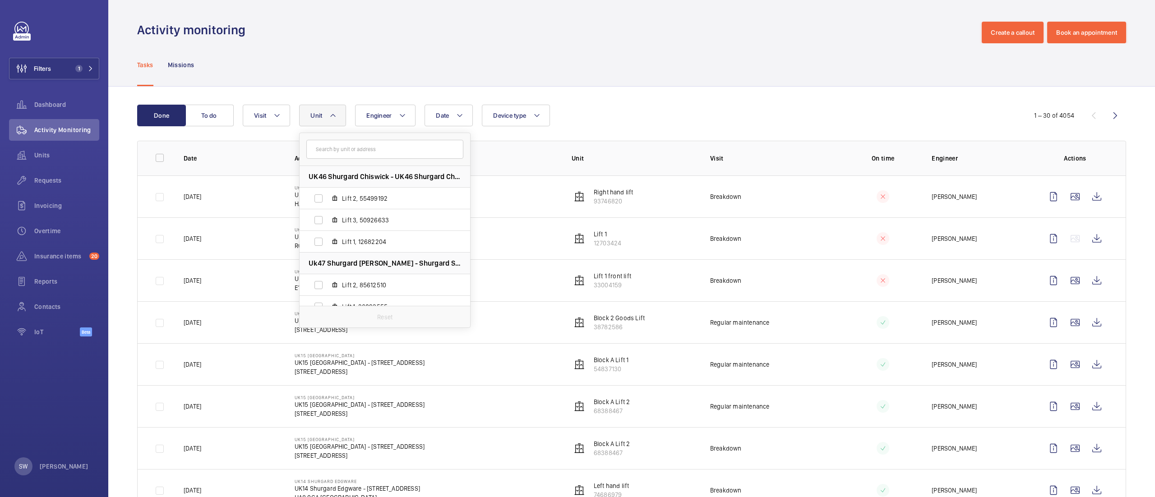
click at [695, 74] on div "Tasks Missions" at bounding box center [631, 64] width 989 height 43
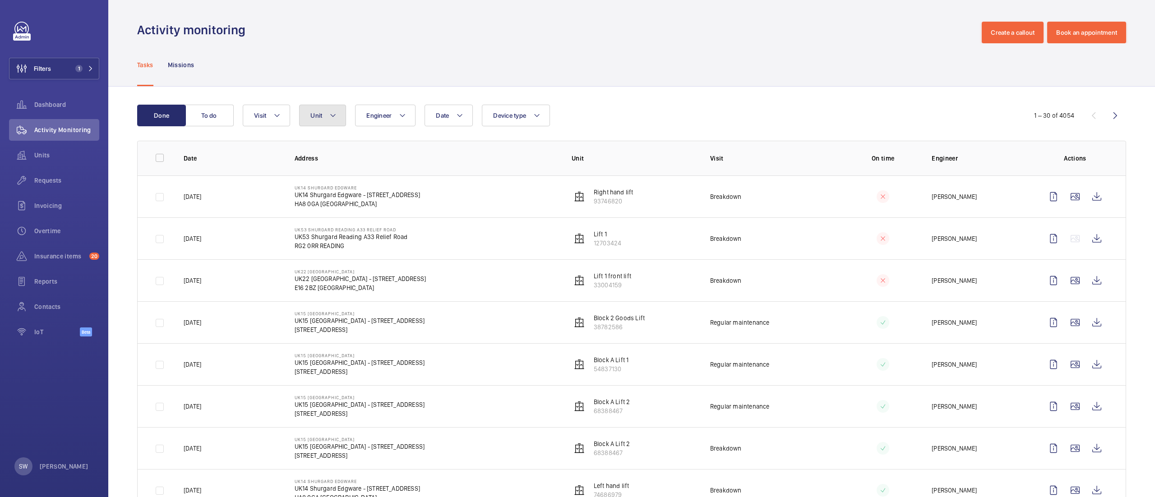
click at [313, 120] on button "Unit" at bounding box center [322, 116] width 47 height 22
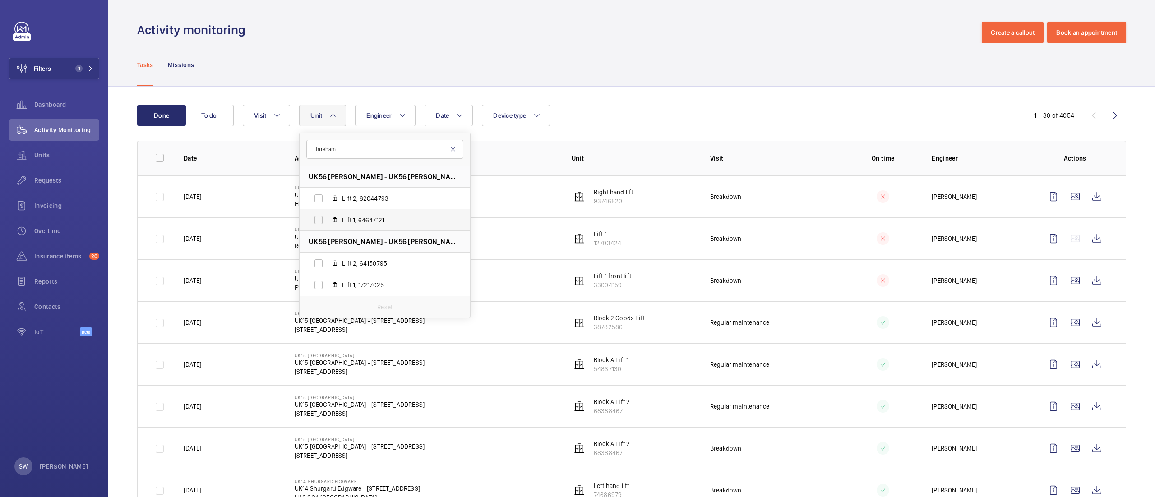
type input "fareham"
click at [359, 217] on span "Lift 1, 64647121" at bounding box center [394, 220] width 105 height 9
click at [328, 217] on input "Lift 1, 64647121" at bounding box center [318, 220] width 18 height 18
checkbox input "true"
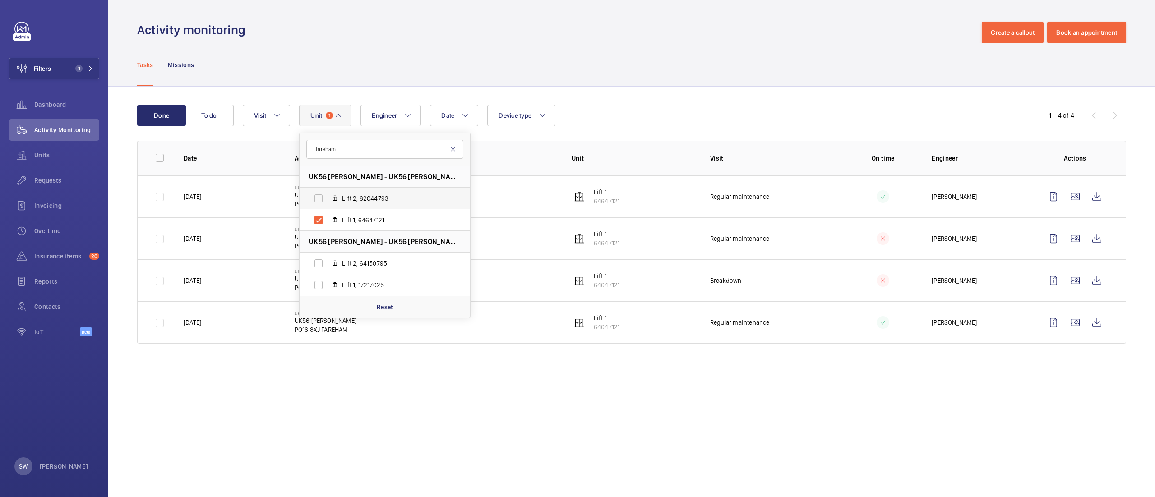
click at [360, 202] on span "Lift 2, 62044793" at bounding box center [394, 198] width 105 height 9
click at [328, 202] on input "Lift 2, 62044793" at bounding box center [318, 198] width 18 height 18
checkbox input "true"
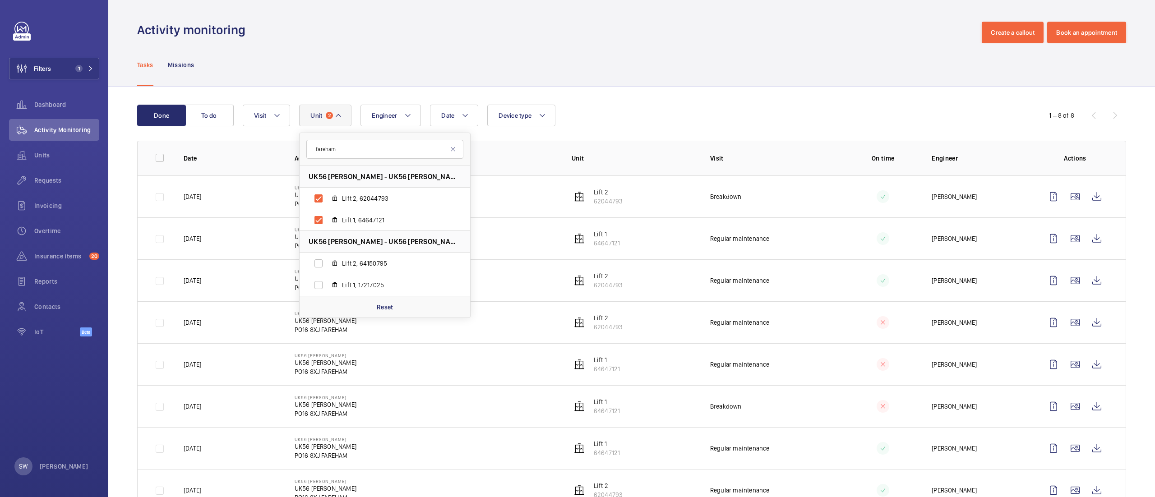
click at [701, 110] on div "Date Engineer Unit 2 fareham UK56 [PERSON_NAME] - UK56 [PERSON_NAME], PO16 8XJ …" at bounding box center [630, 116] width 775 height 22
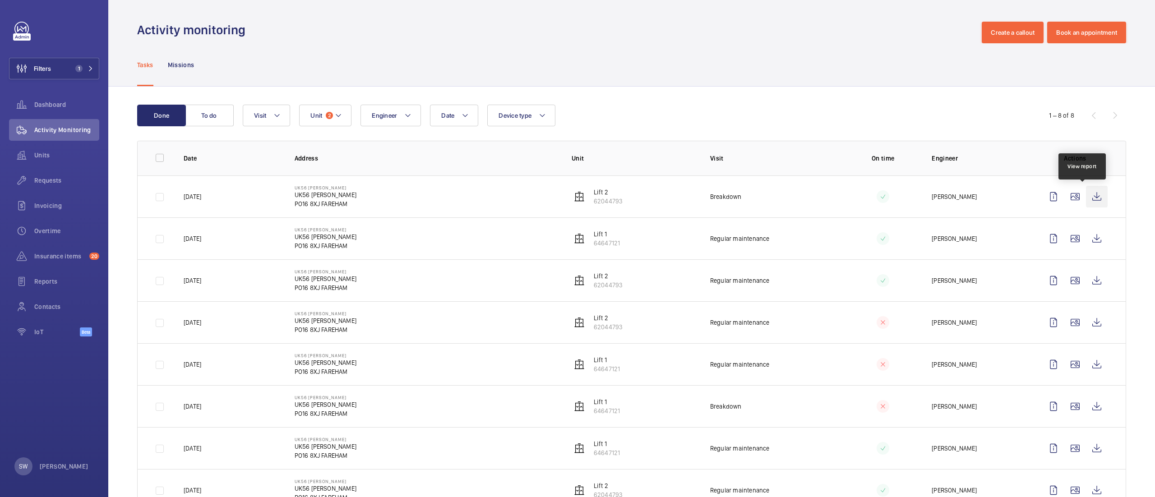
click at [1086, 195] on wm-front-icon-button at bounding box center [1097, 197] width 22 height 22
